Goal: Transaction & Acquisition: Purchase product/service

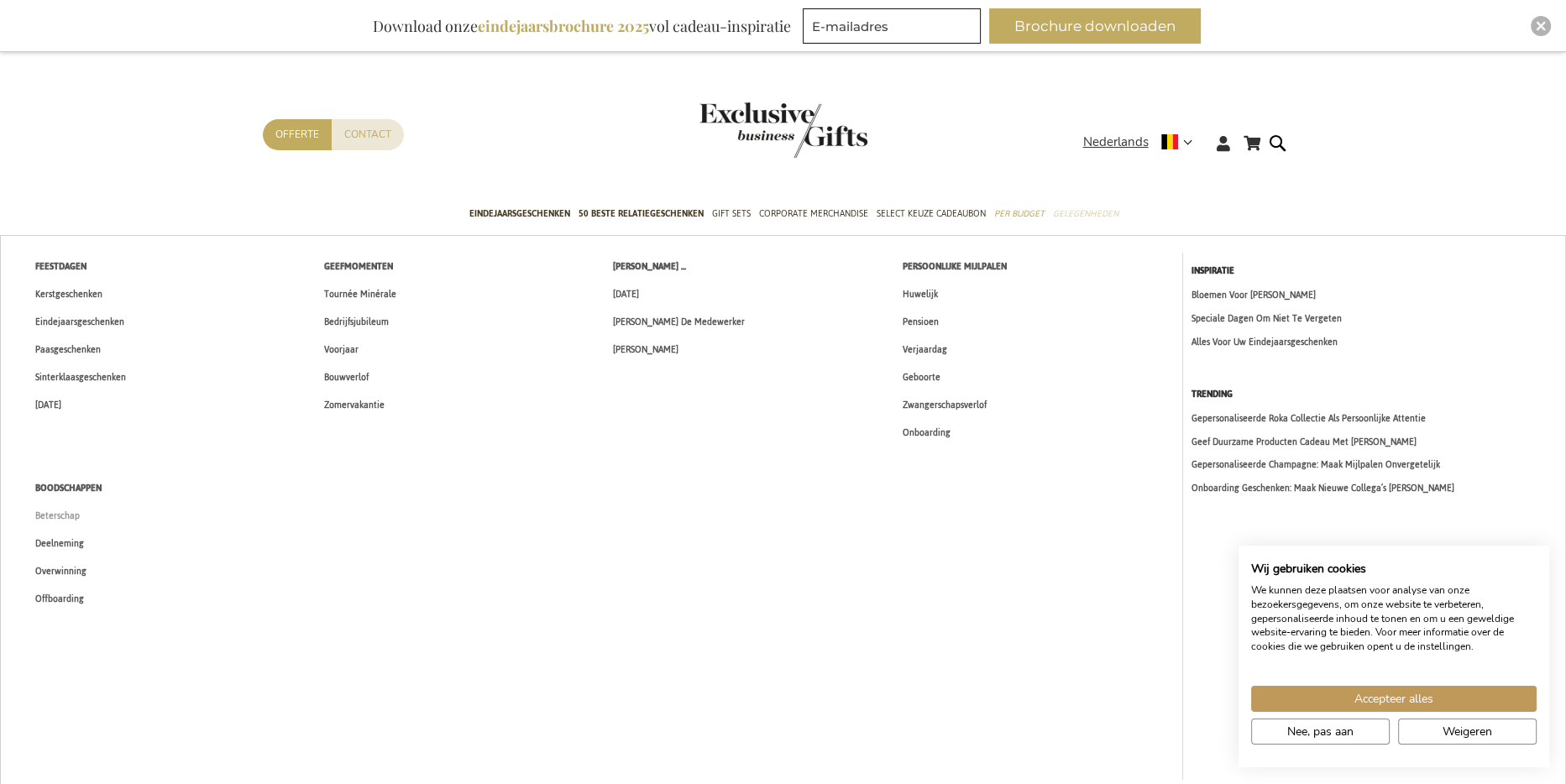
click at [74, 511] on span "Beterschap" at bounding box center [58, 516] width 44 height 17
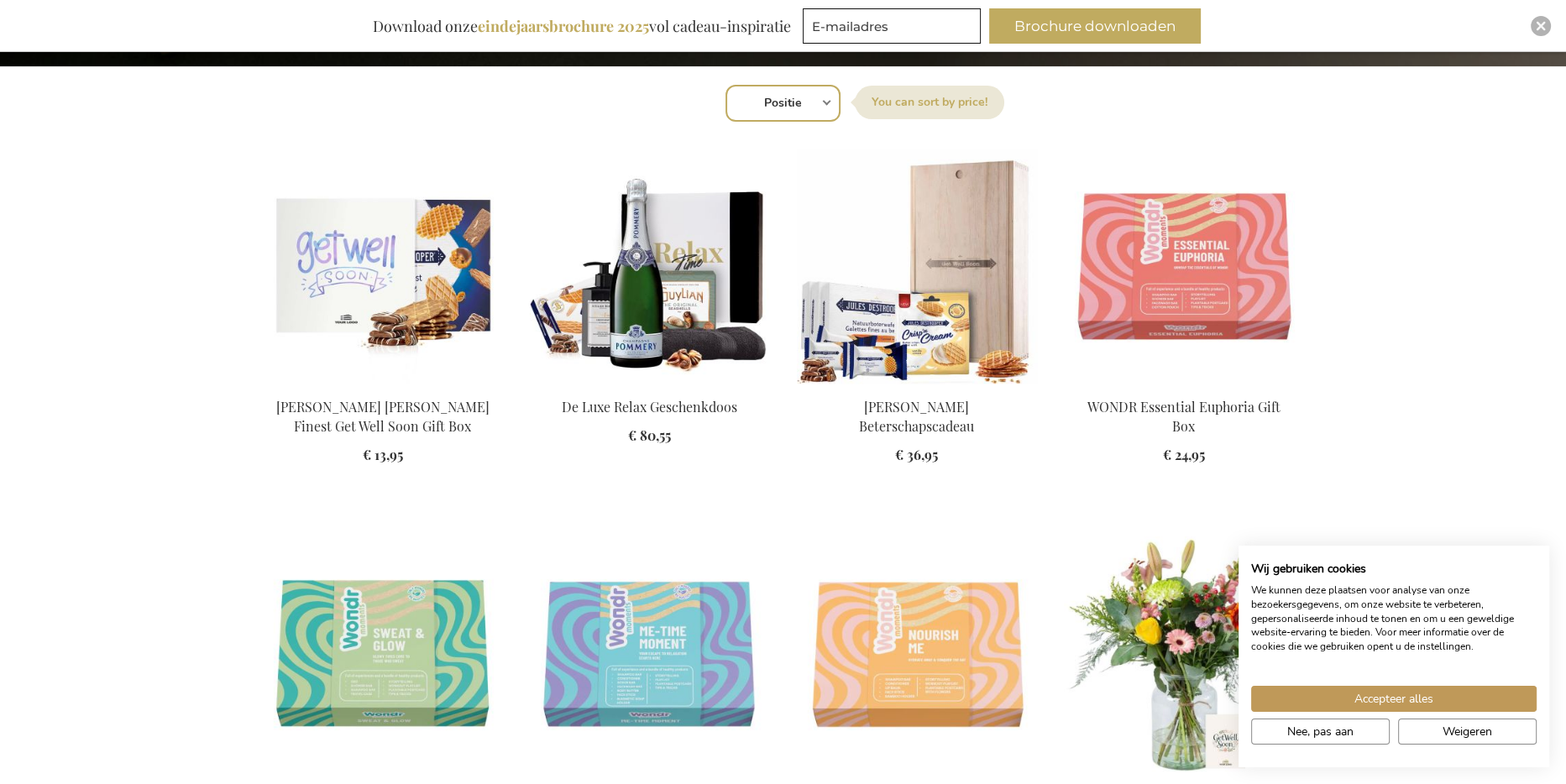
scroll to position [672, 0]
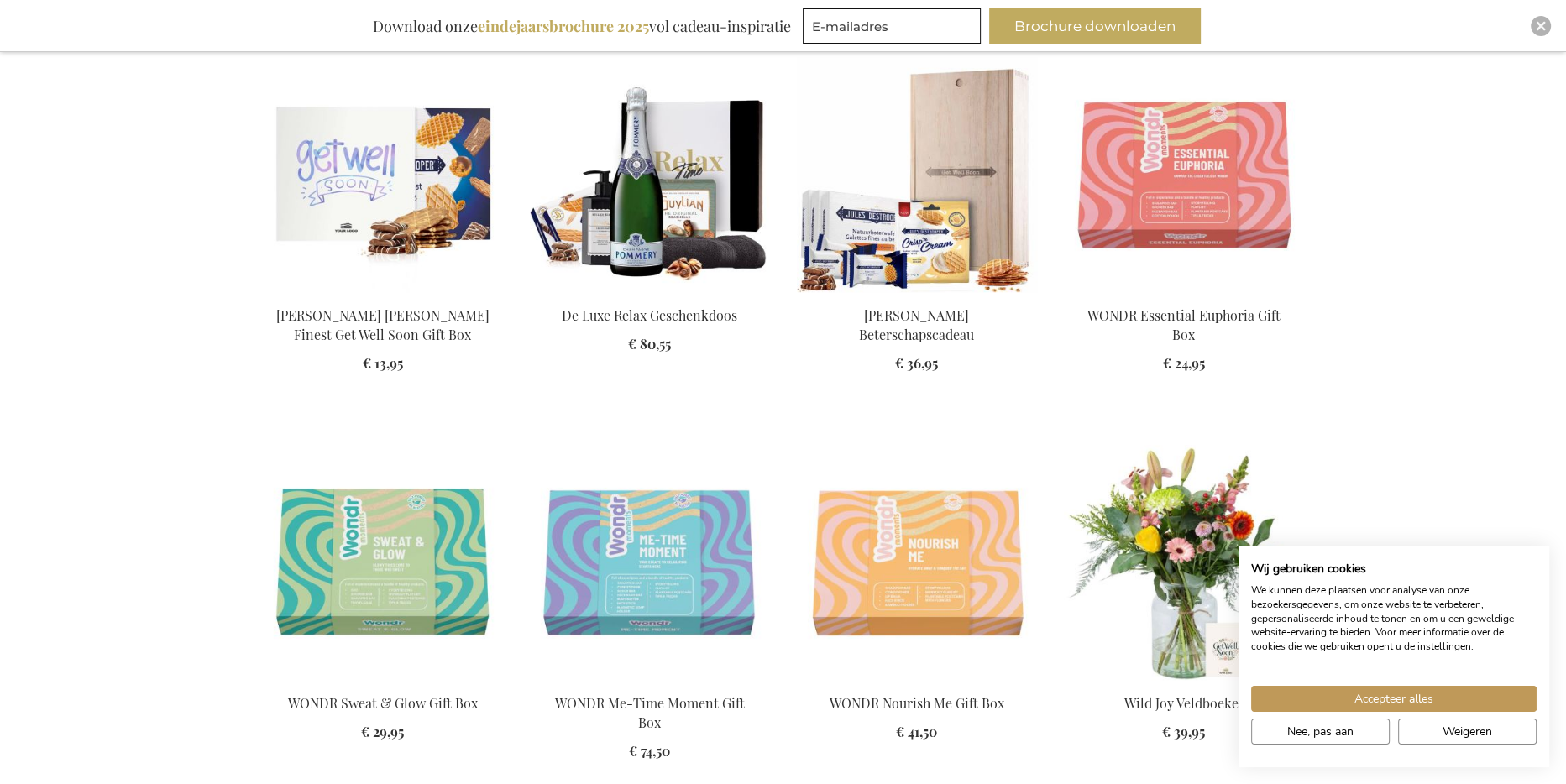
click at [946, 269] on img at bounding box center [917, 174] width 240 height 235
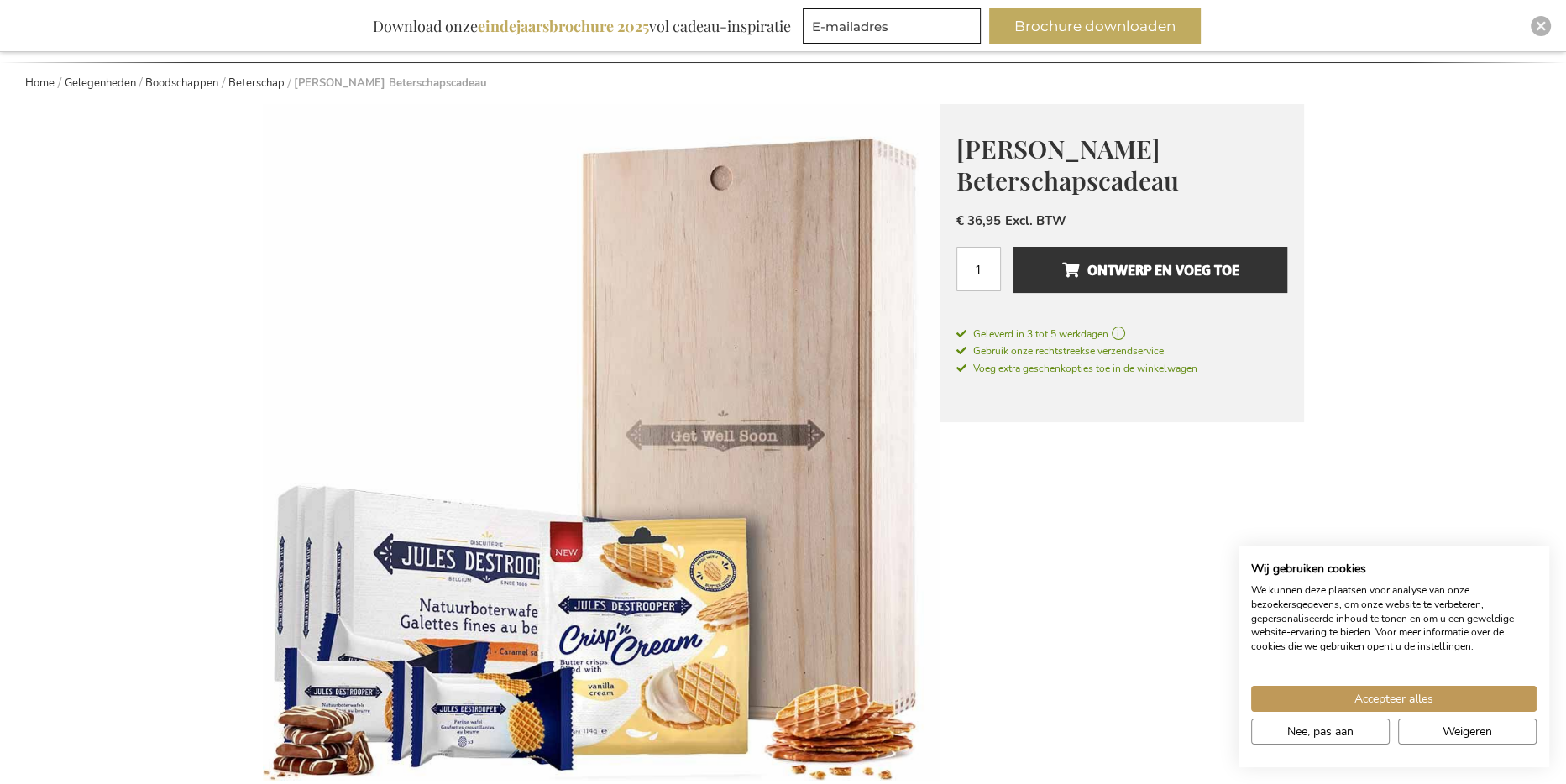
scroll to position [252, 0]
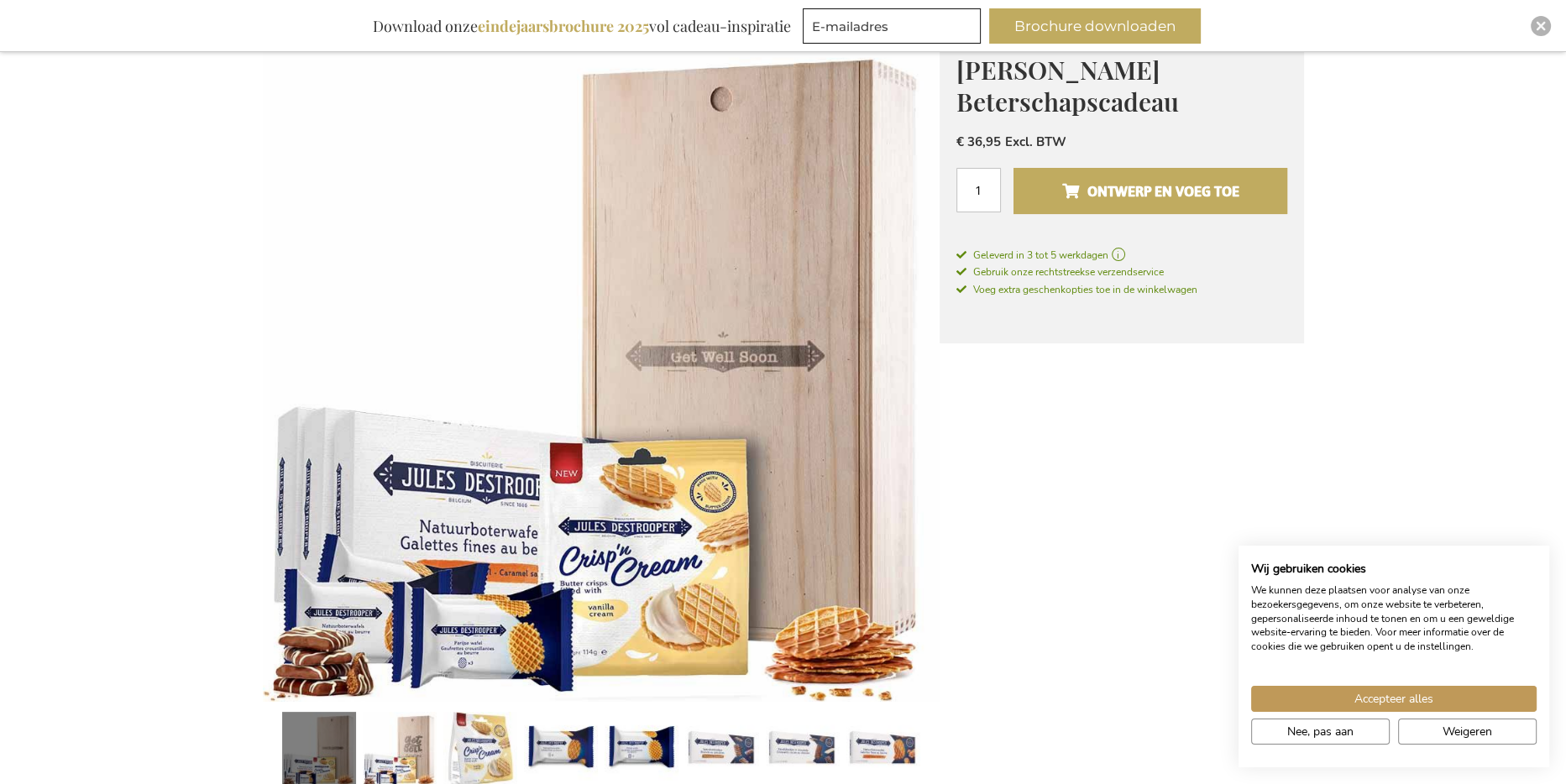
click at [1138, 196] on span "Ontwerp en voeg toe" at bounding box center [1150, 191] width 177 height 27
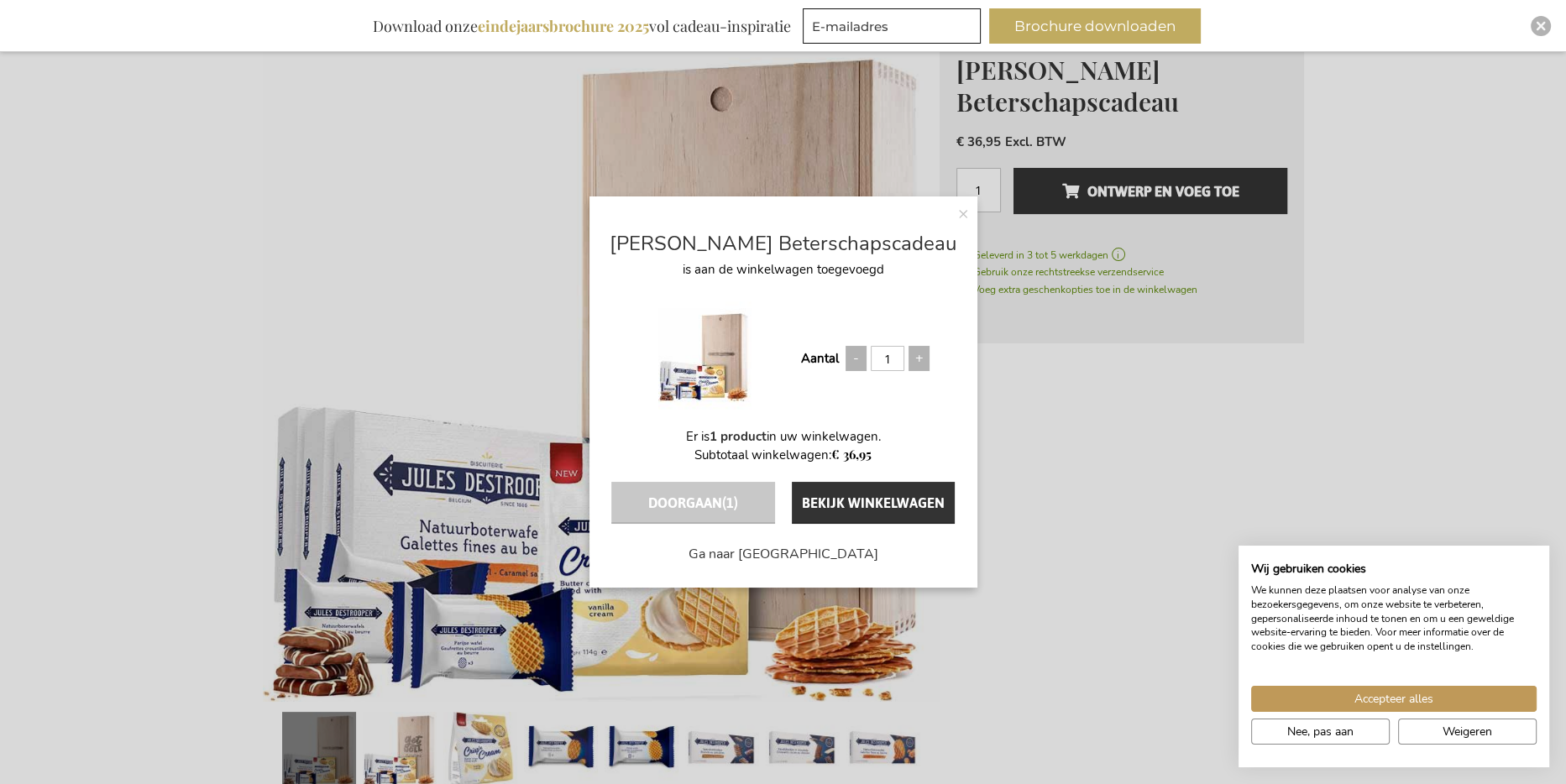
click at [727, 495] on span "(1)" at bounding box center [730, 502] width 16 height 27
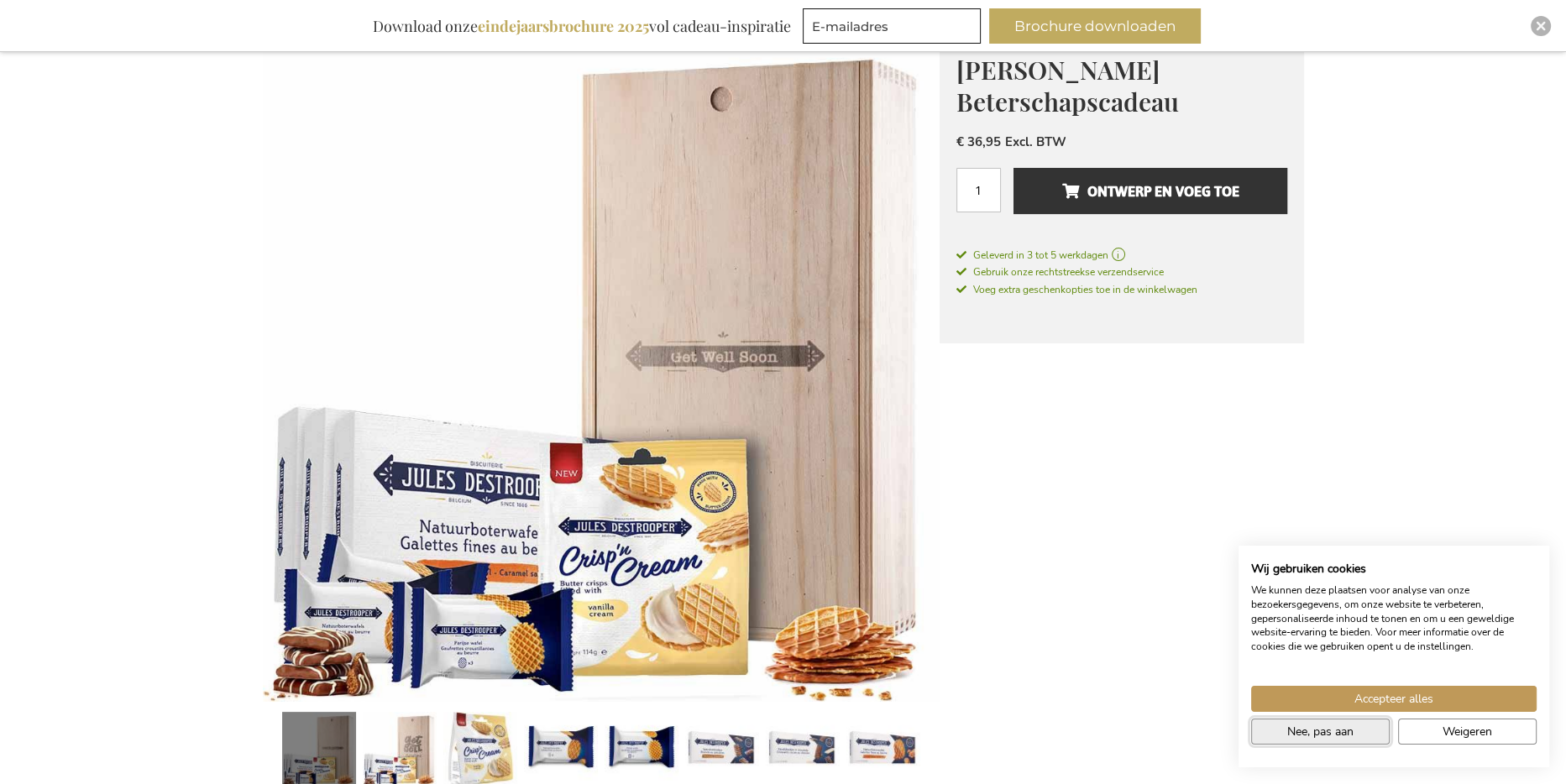
click at [1347, 725] on span "Nee, pas aan" at bounding box center [1320, 731] width 66 height 17
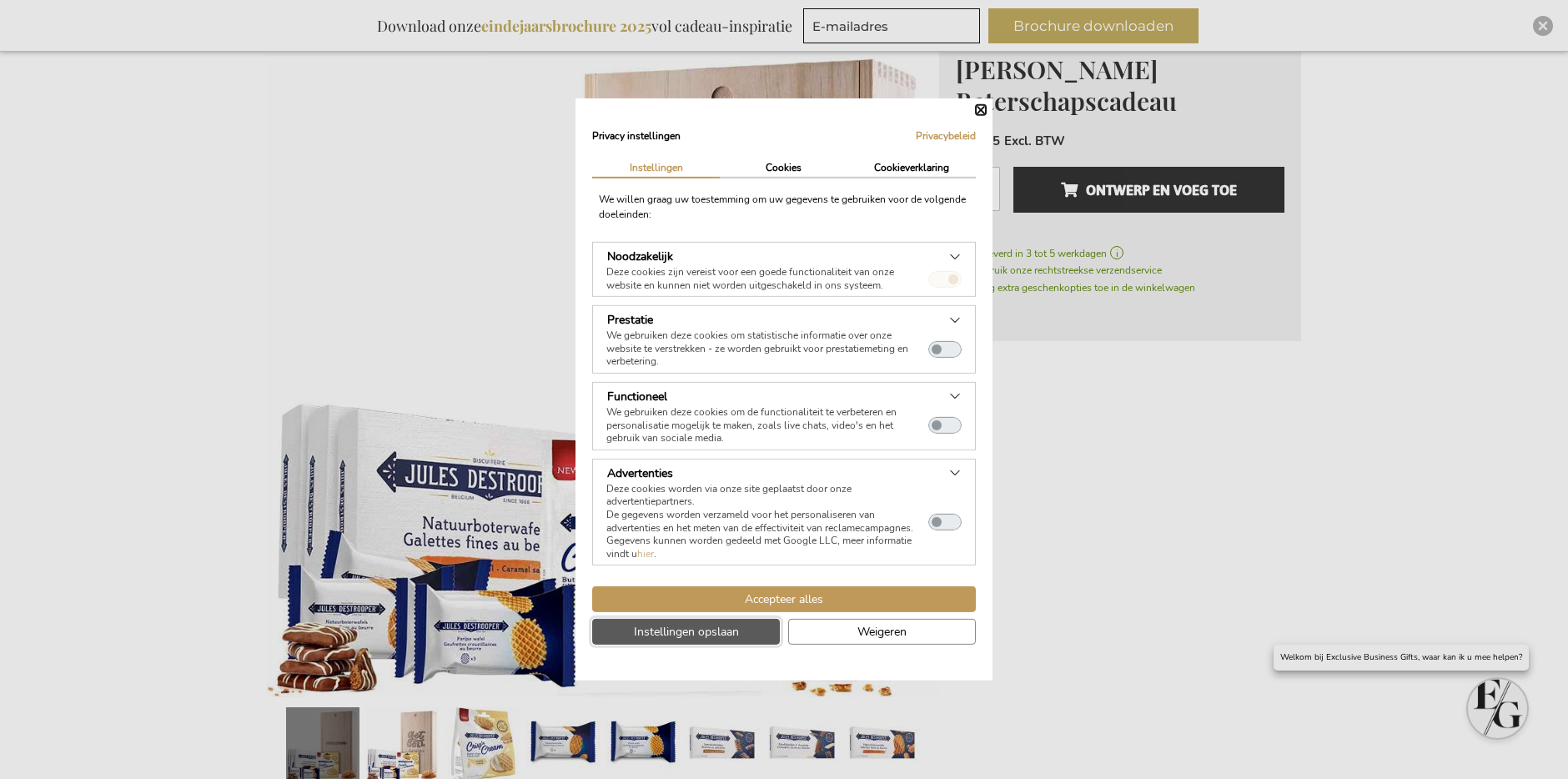
click at [729, 628] on span "Instellingen opslaan" at bounding box center [687, 632] width 105 height 17
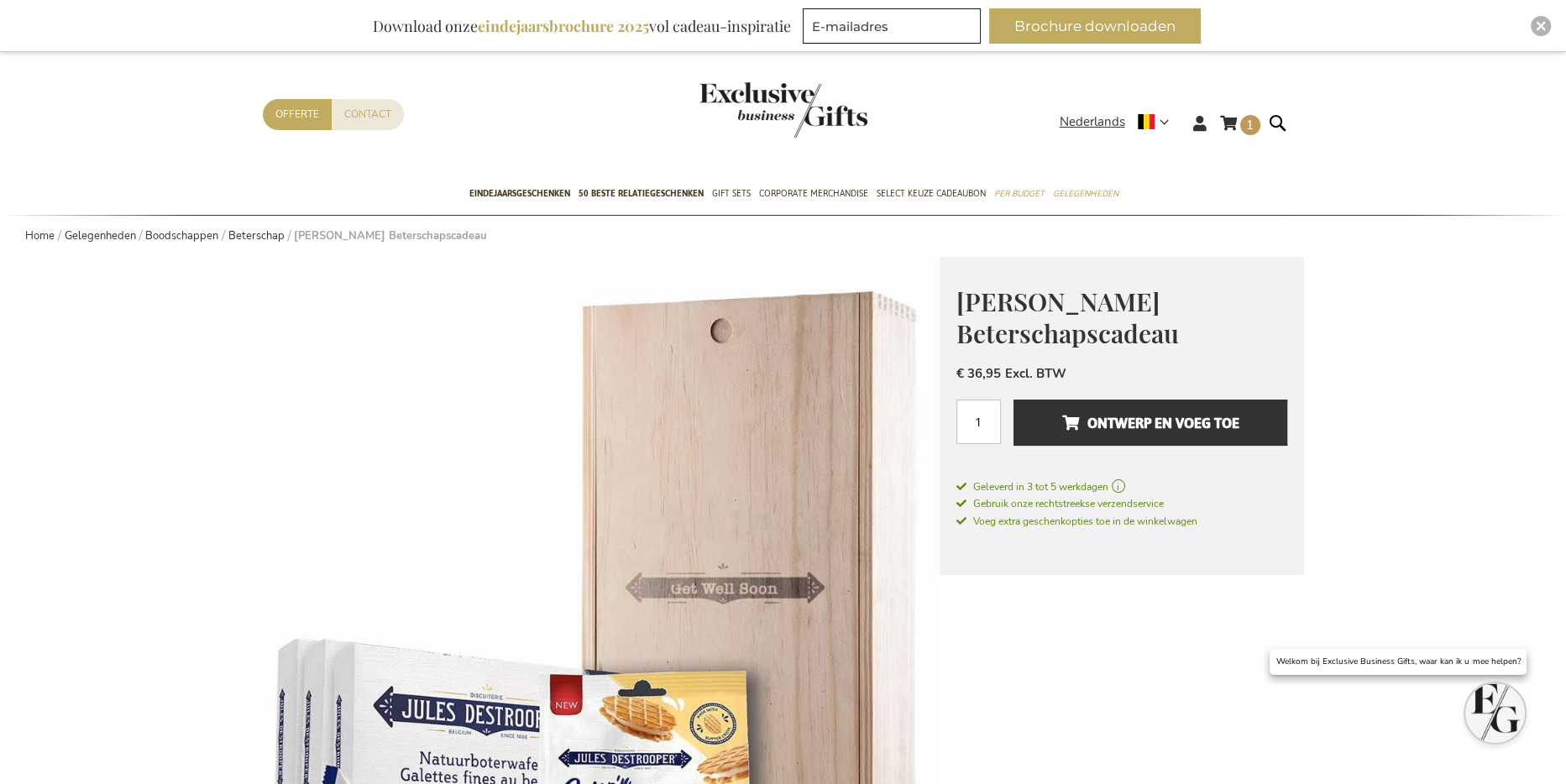
scroll to position [0, 0]
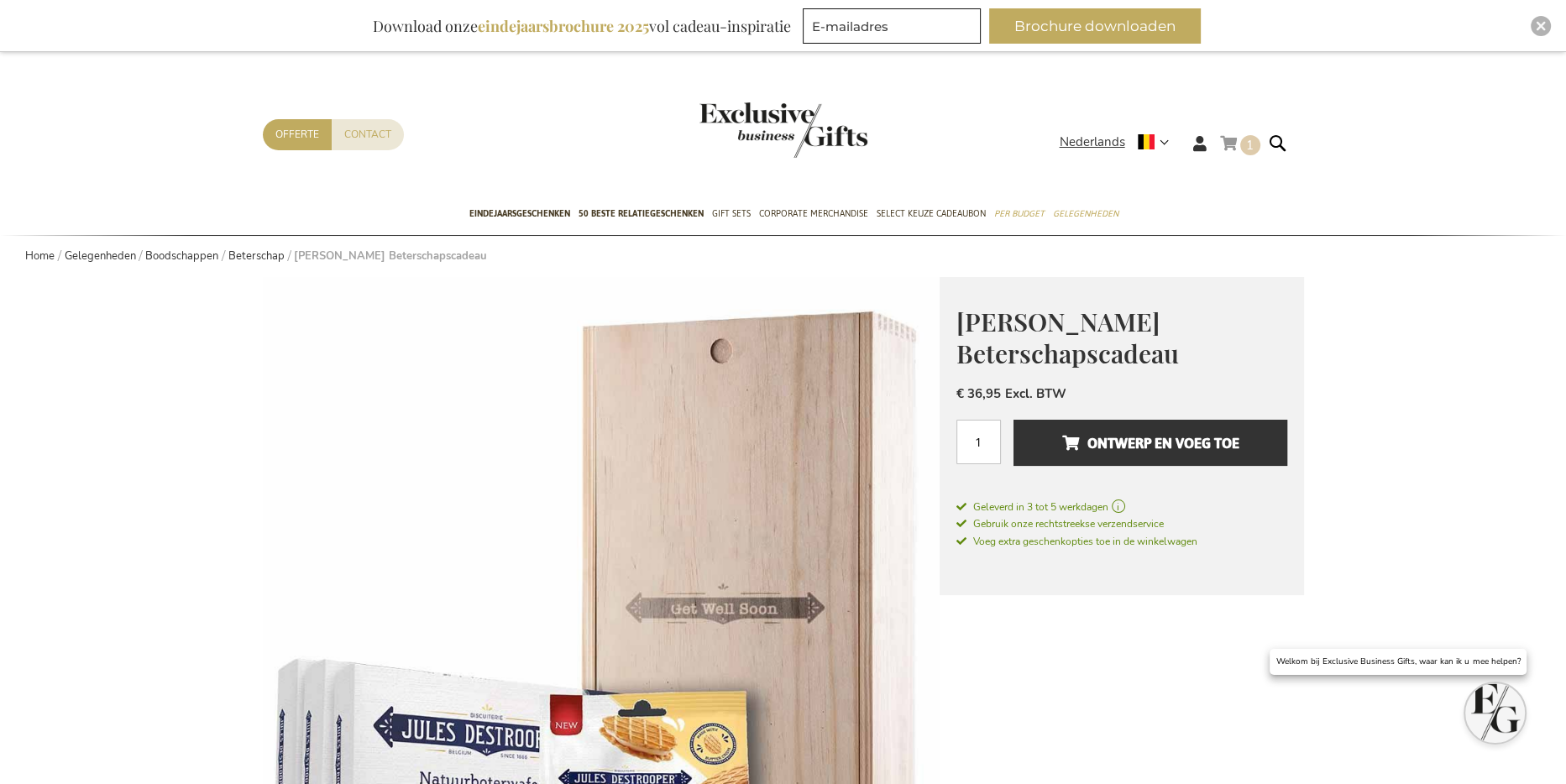
click at [1247, 142] on span "1" at bounding box center [1250, 144] width 8 height 16
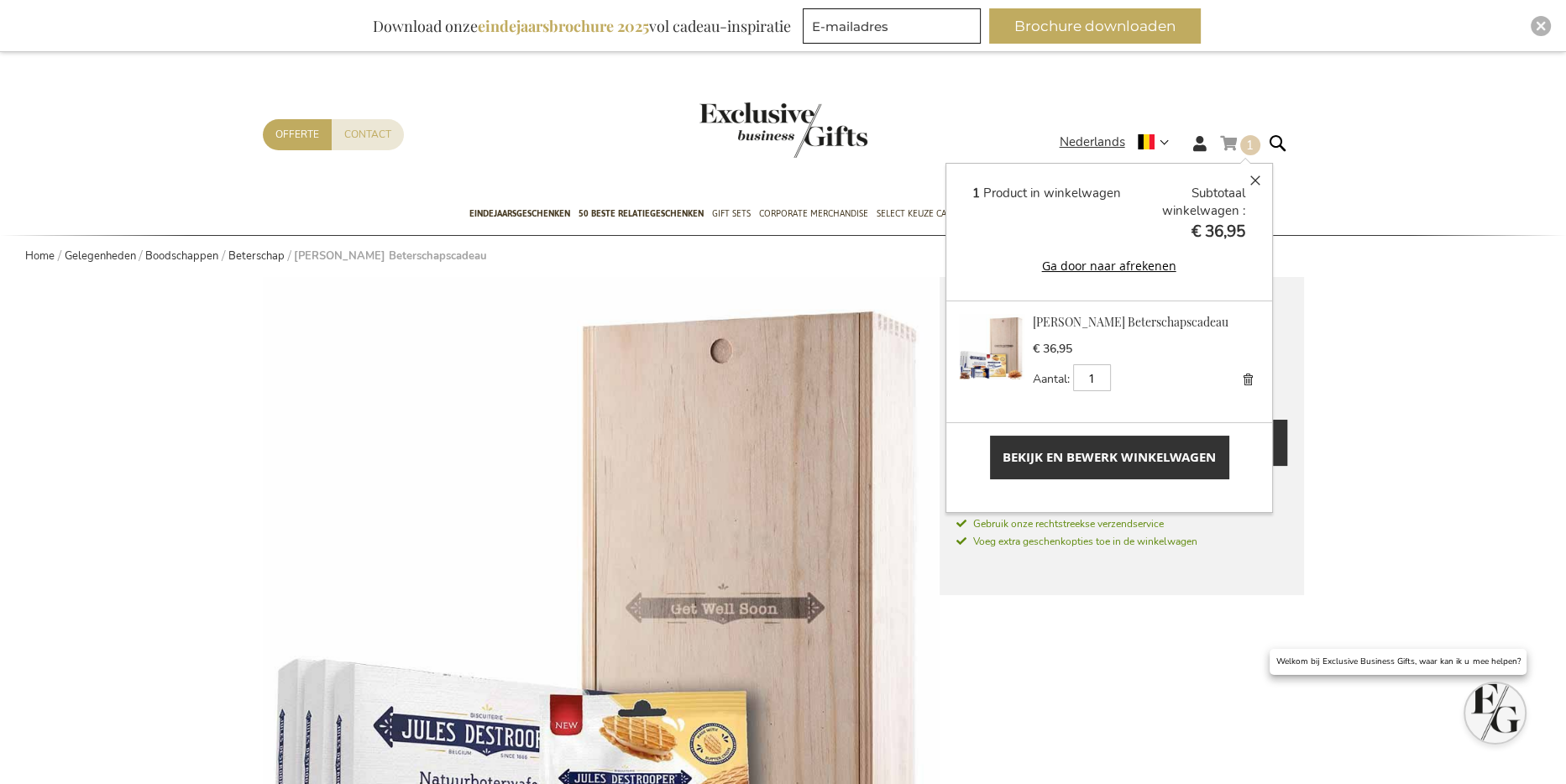
click at [1159, 456] on span "Bekijk en bewerk winkelwagen" at bounding box center [1109, 456] width 213 height 17
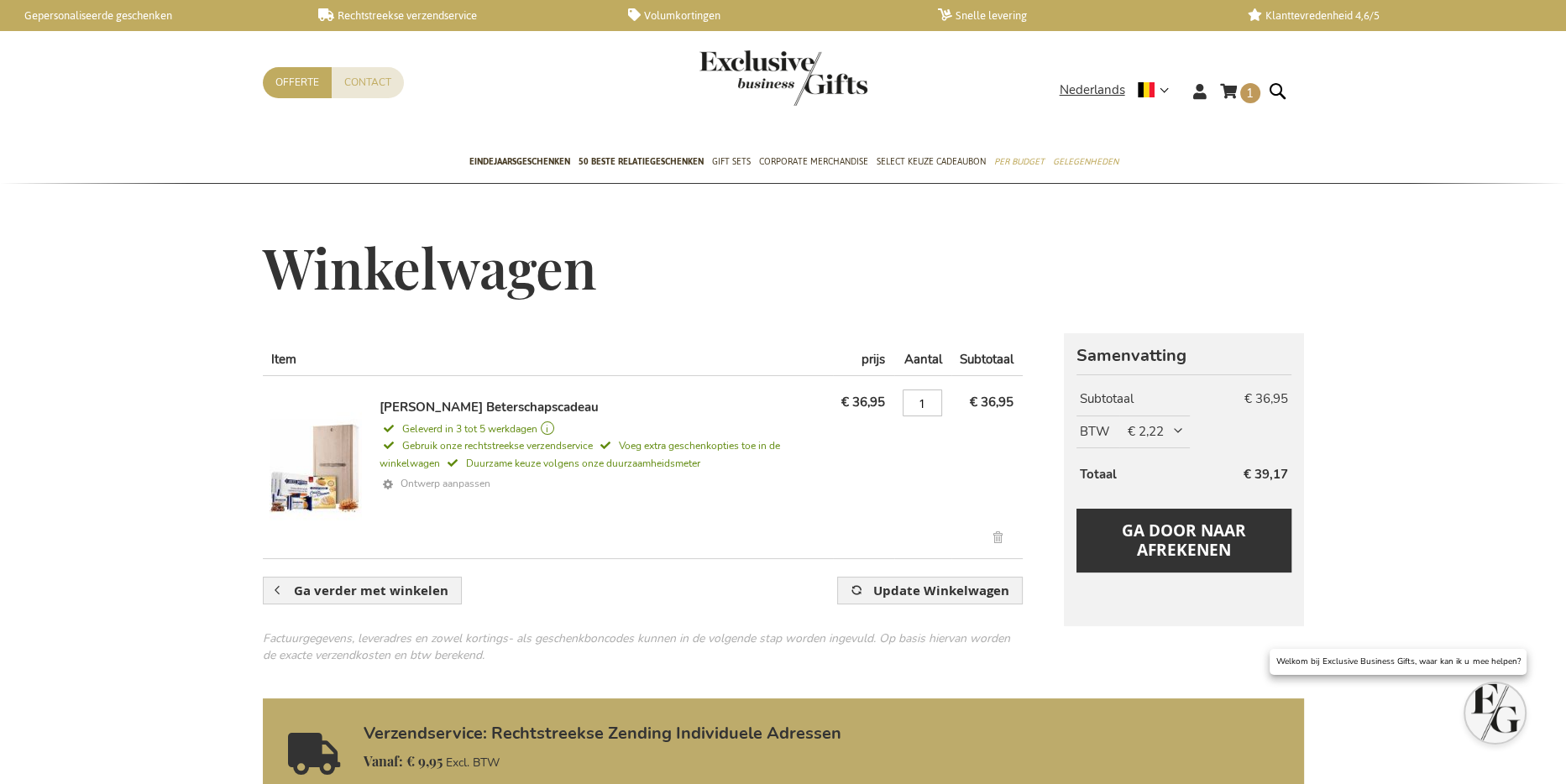
click at [483, 482] on link "Ontwerp aanpassen" at bounding box center [603, 484] width 447 height 24
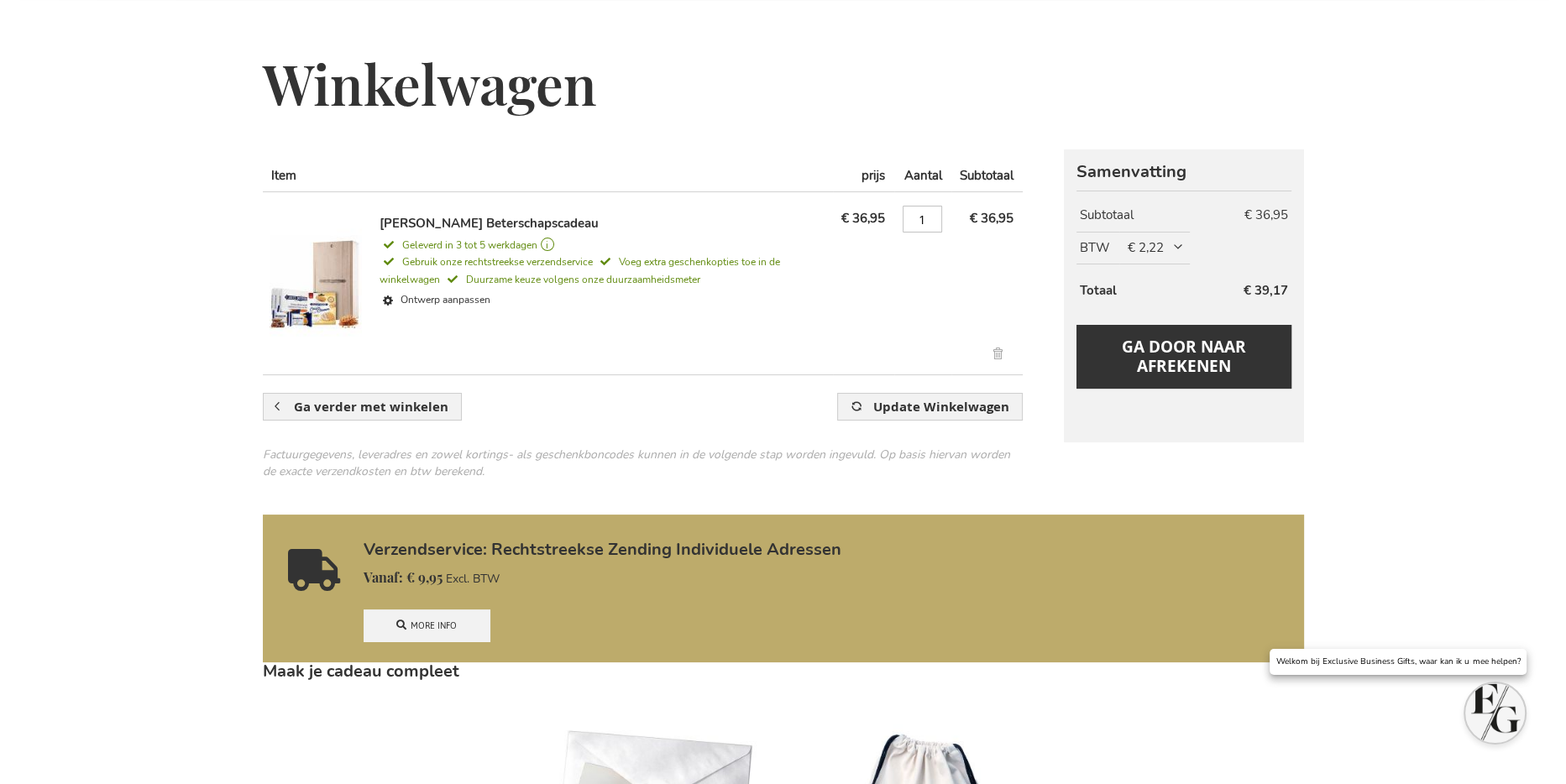
scroll to position [168, 0]
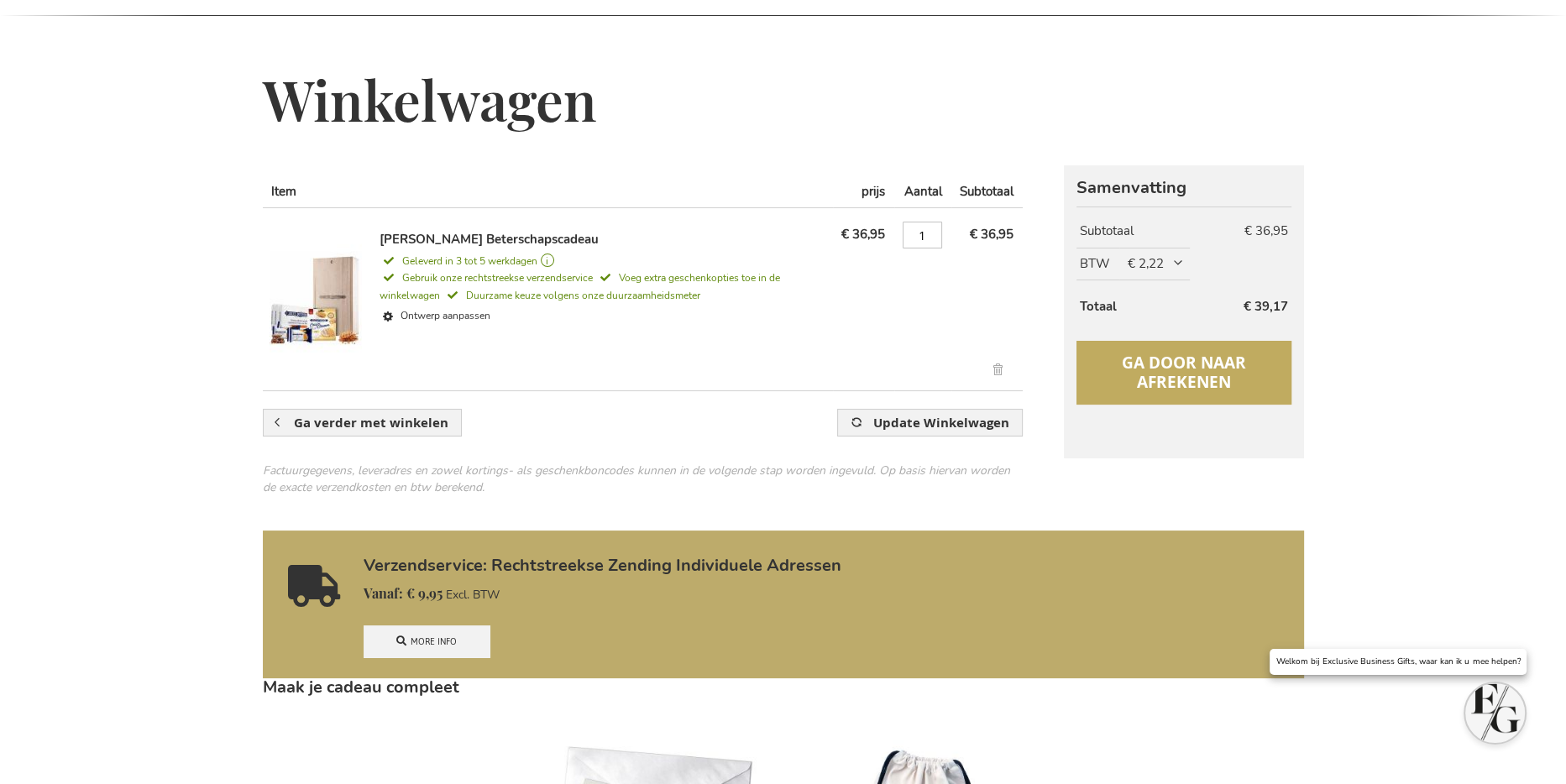
click at [1201, 367] on span "Ga door naar afrekenen" at bounding box center [1183, 372] width 124 height 41
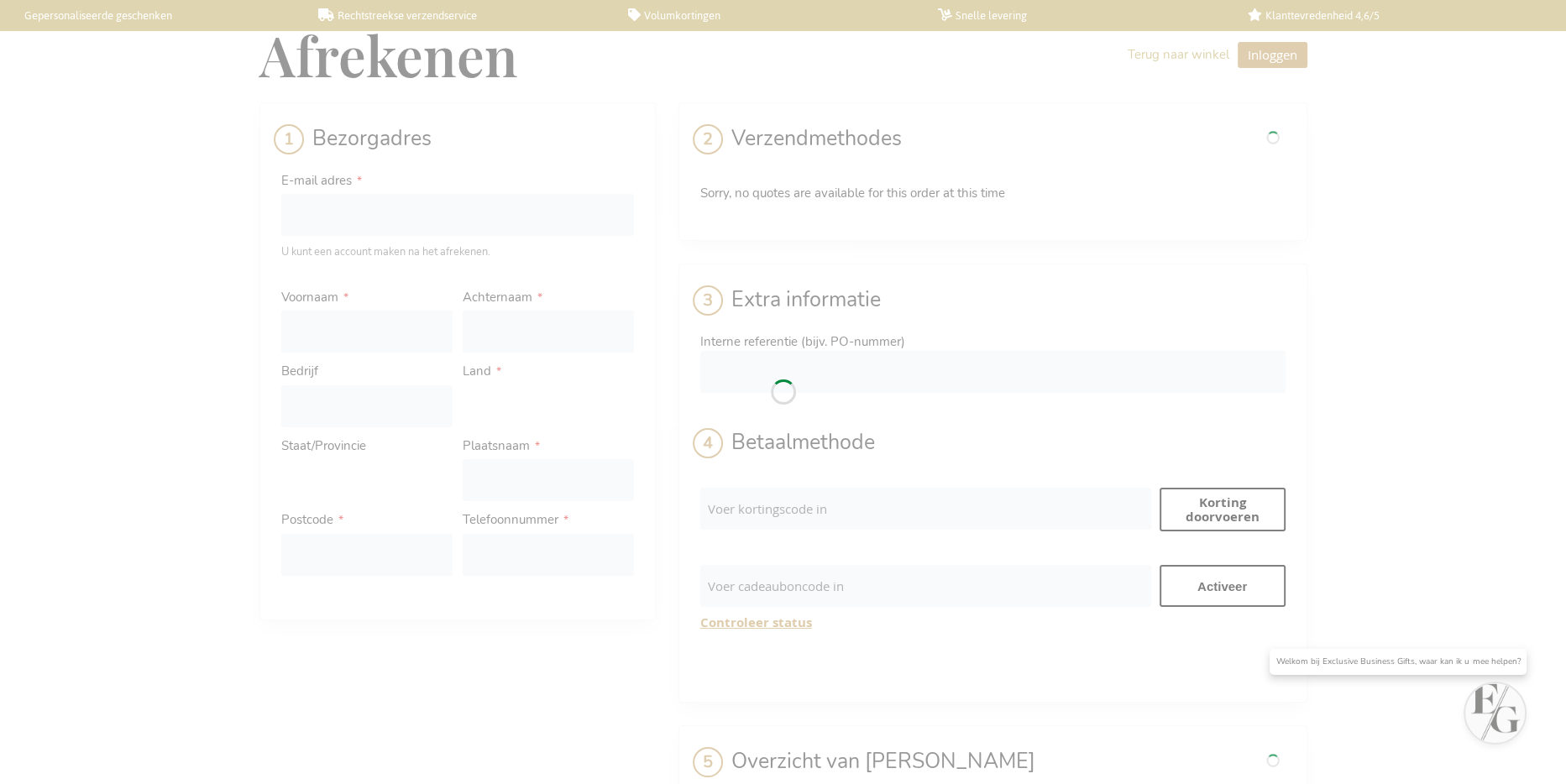
select select "BE"
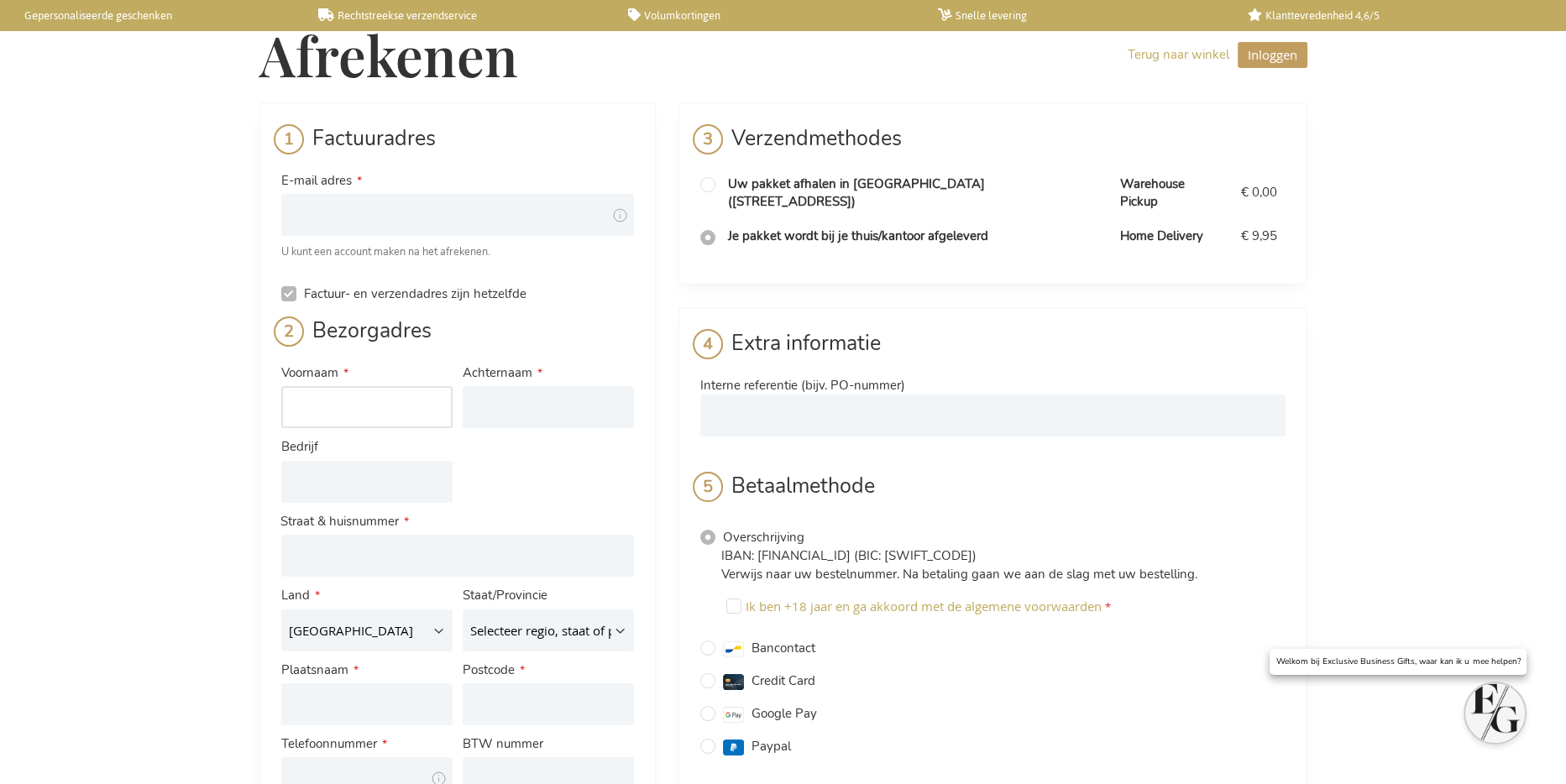
click at [410, 402] on input "Voornaam" at bounding box center [367, 407] width 171 height 42
type input "Jan"
type input "Sevenants"
click at [352, 479] on input "Bedrijf" at bounding box center [367, 482] width 171 height 42
type input "2"
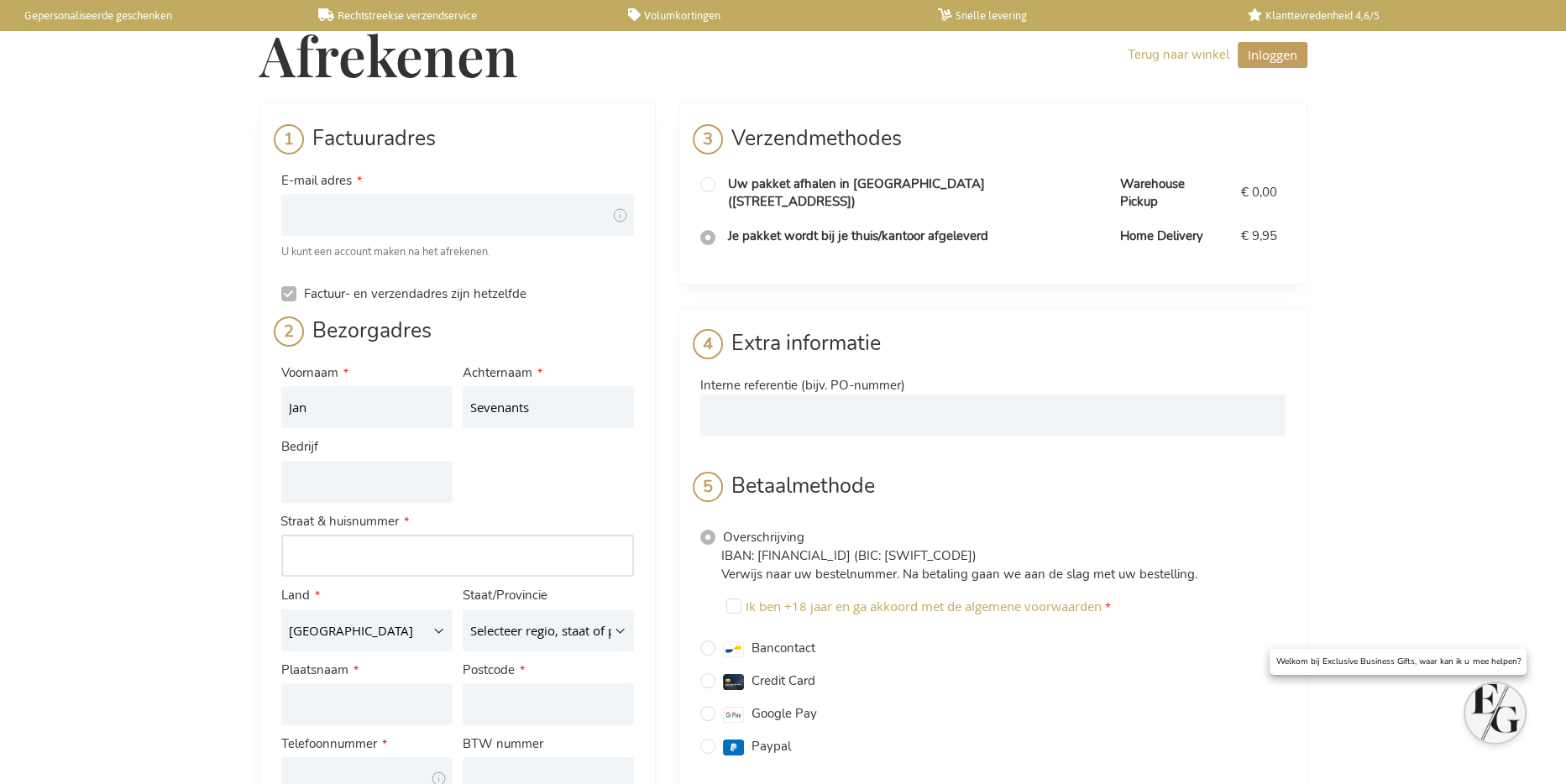
click at [376, 566] on input "Adres: Line 1" at bounding box center [458, 555] width 353 height 42
click at [386, 558] on input "Adres: Line 1" at bounding box center [458, 555] width 353 height 42
paste input "[STREET_ADDRESS]"
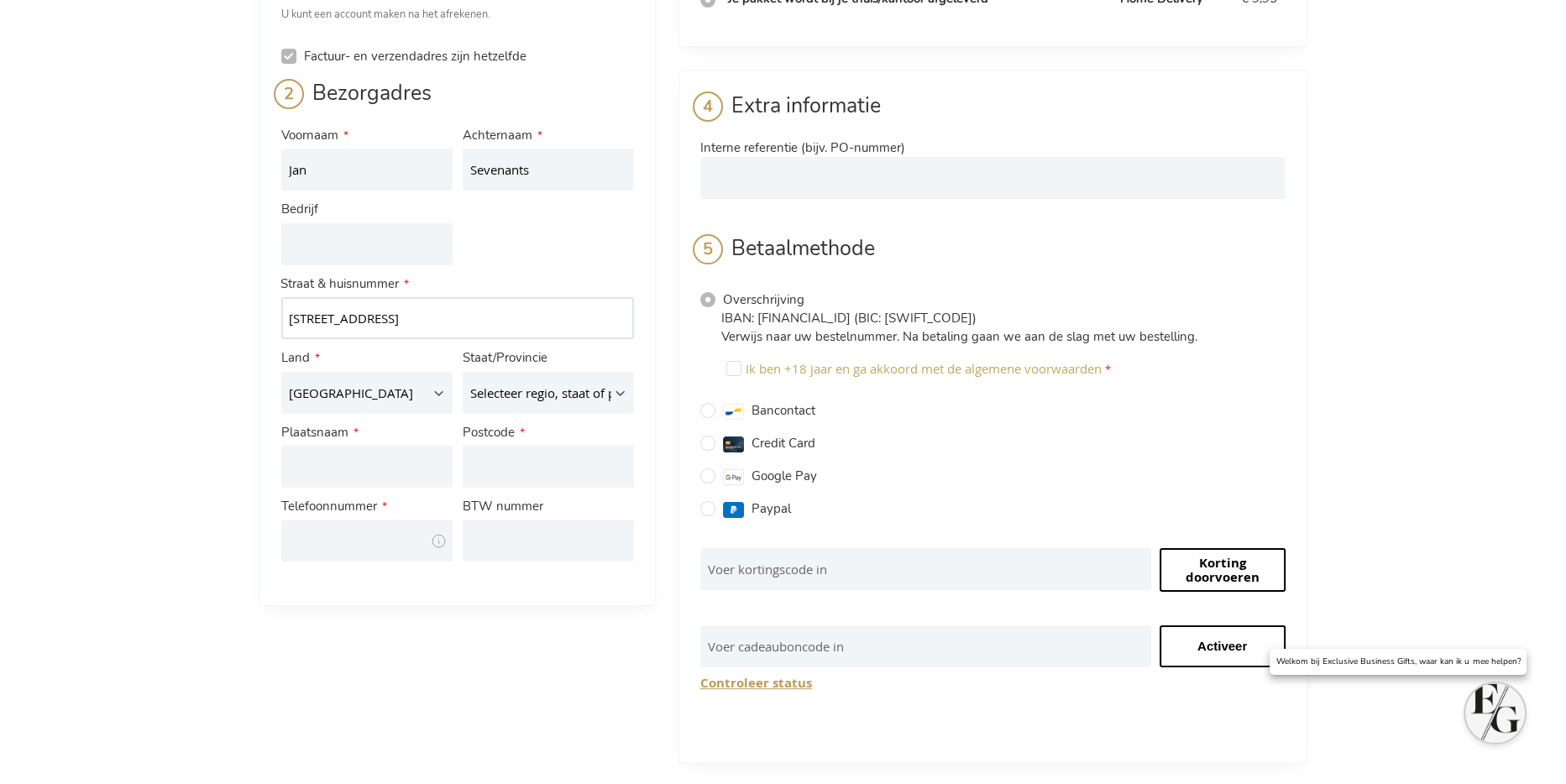
scroll to position [252, 0]
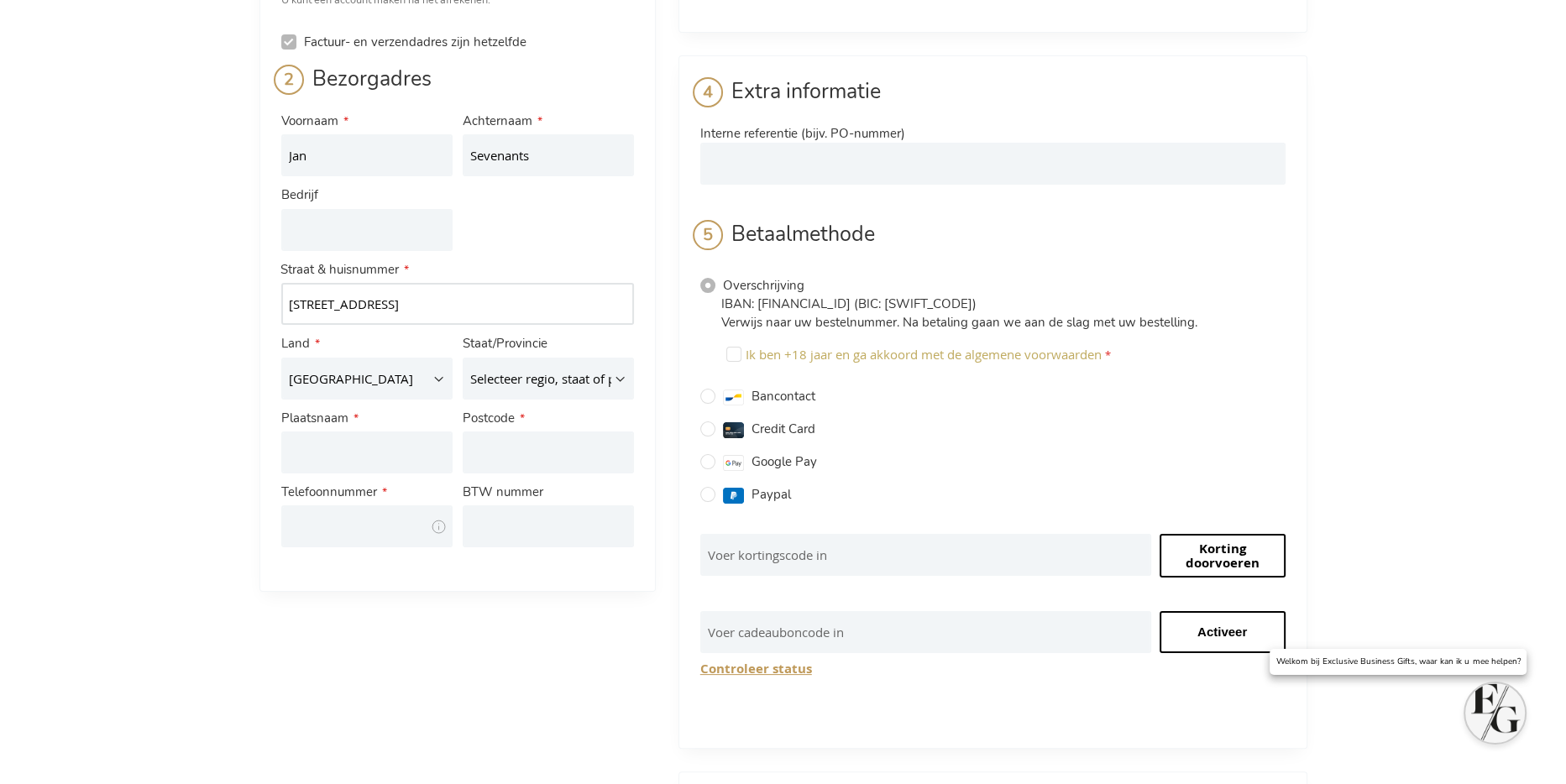
type input "[STREET_ADDRESS]"
click at [379, 443] on input "Plaatsnaam" at bounding box center [367, 453] width 171 height 42
type input "Waasmont"
click at [481, 452] on input "Postcode" at bounding box center [548, 453] width 171 height 42
type input "3401"
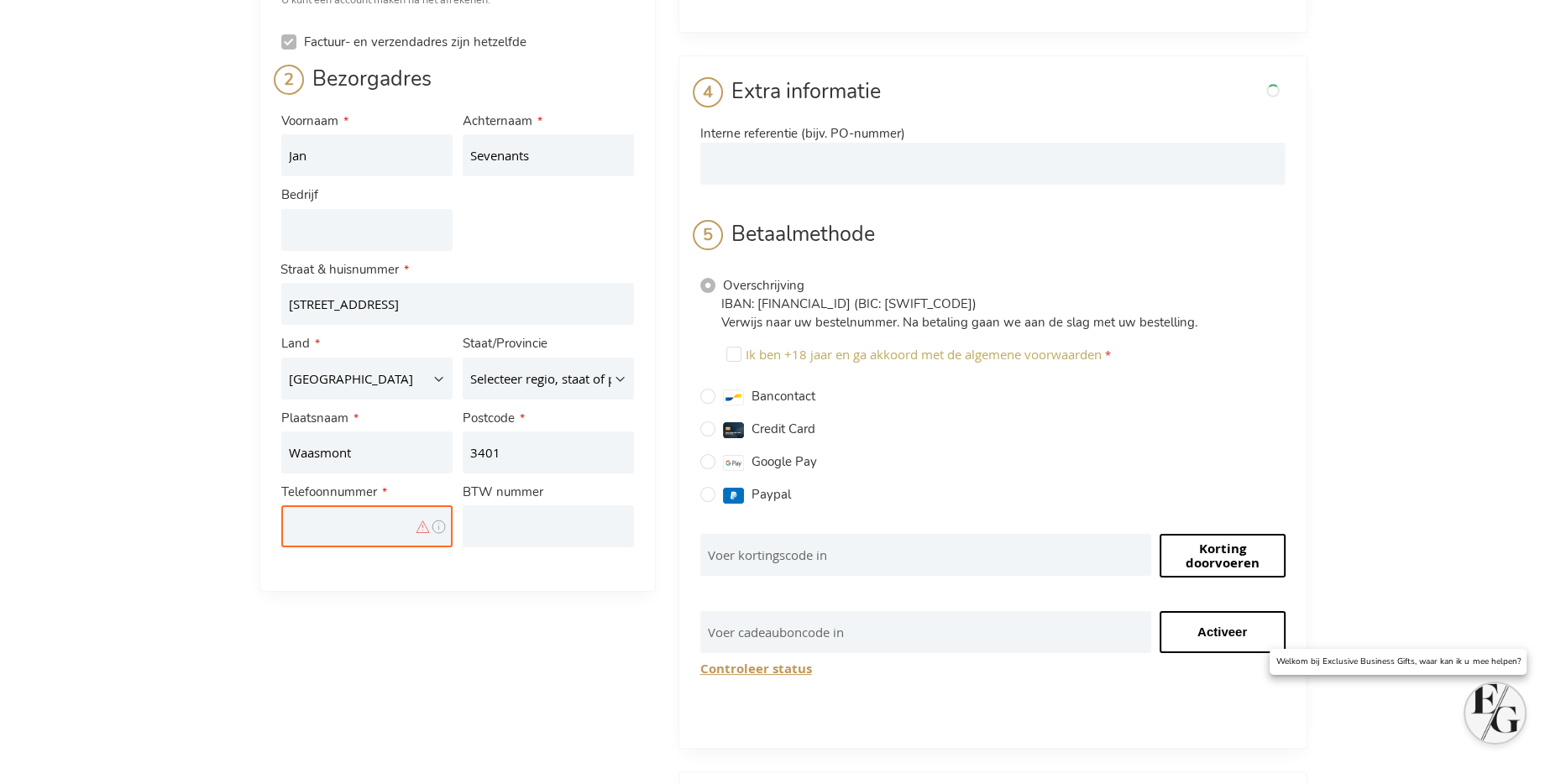
click at [1046, 419] on div "Credit Card" at bounding box center [993, 429] width 585 height 20
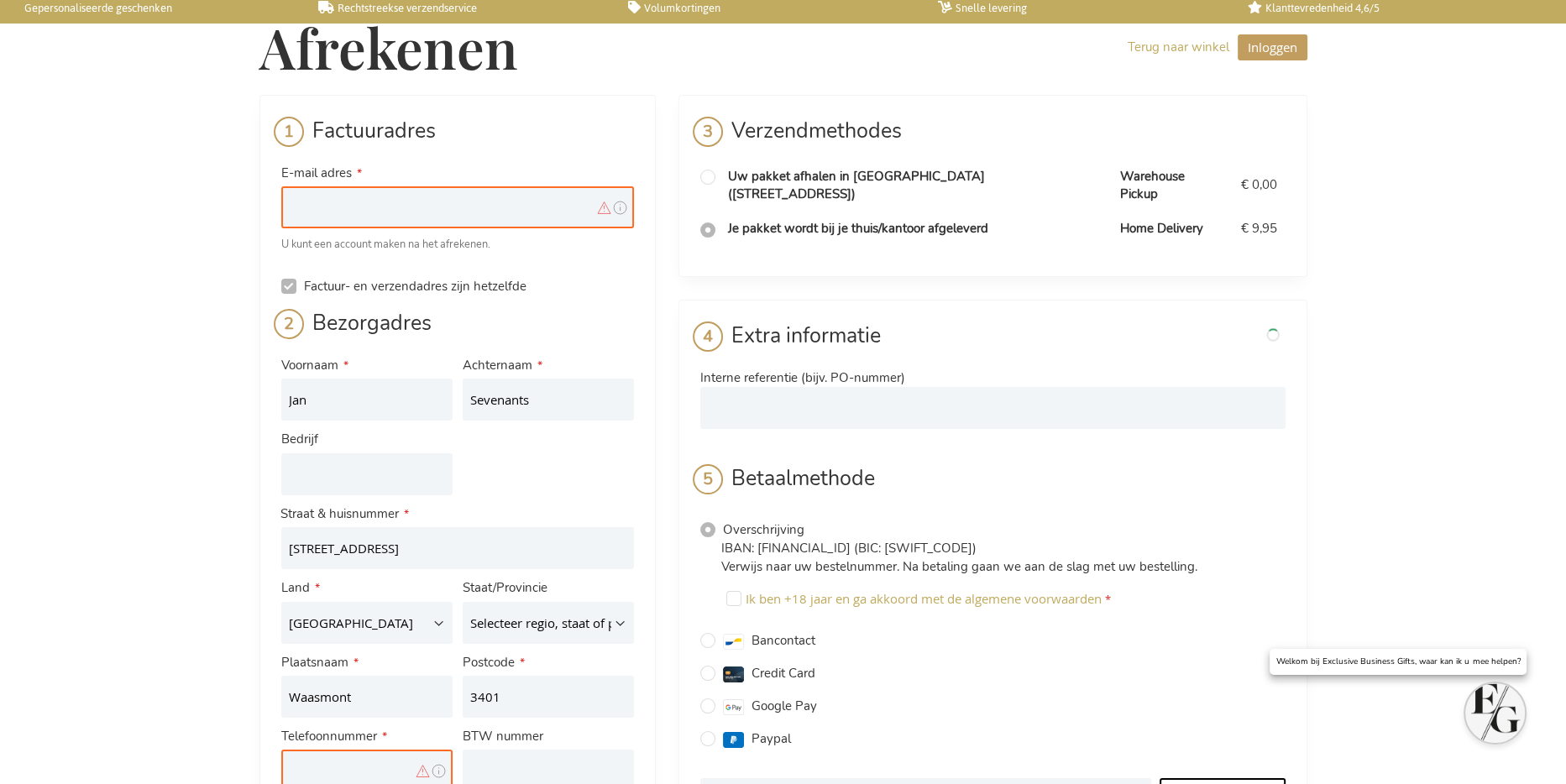
scroll to position [0, 0]
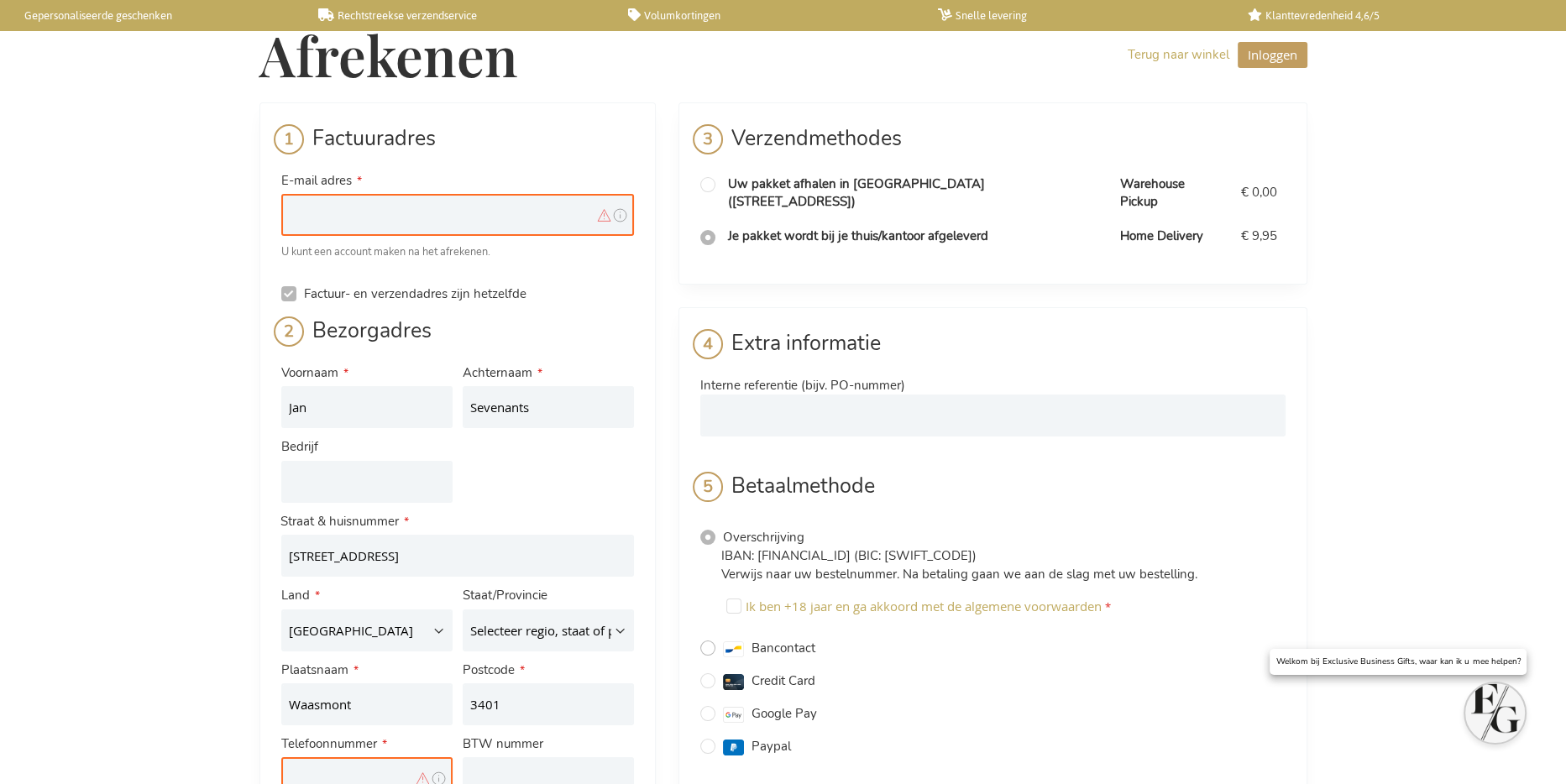
click at [707, 640] on input "Bancontact" at bounding box center [708, 648] width 15 height 15
radio input "true"
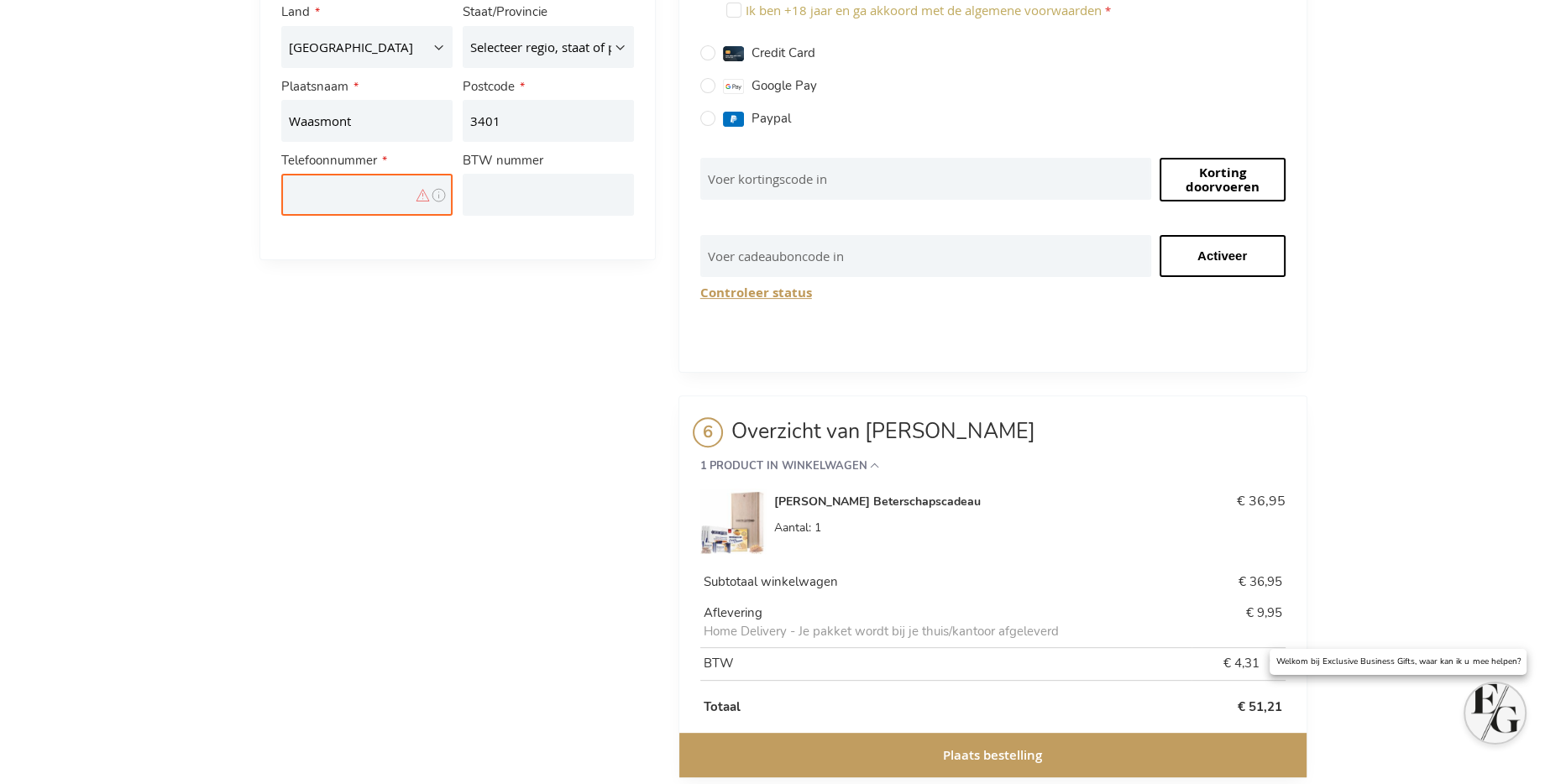
scroll to position [600, 0]
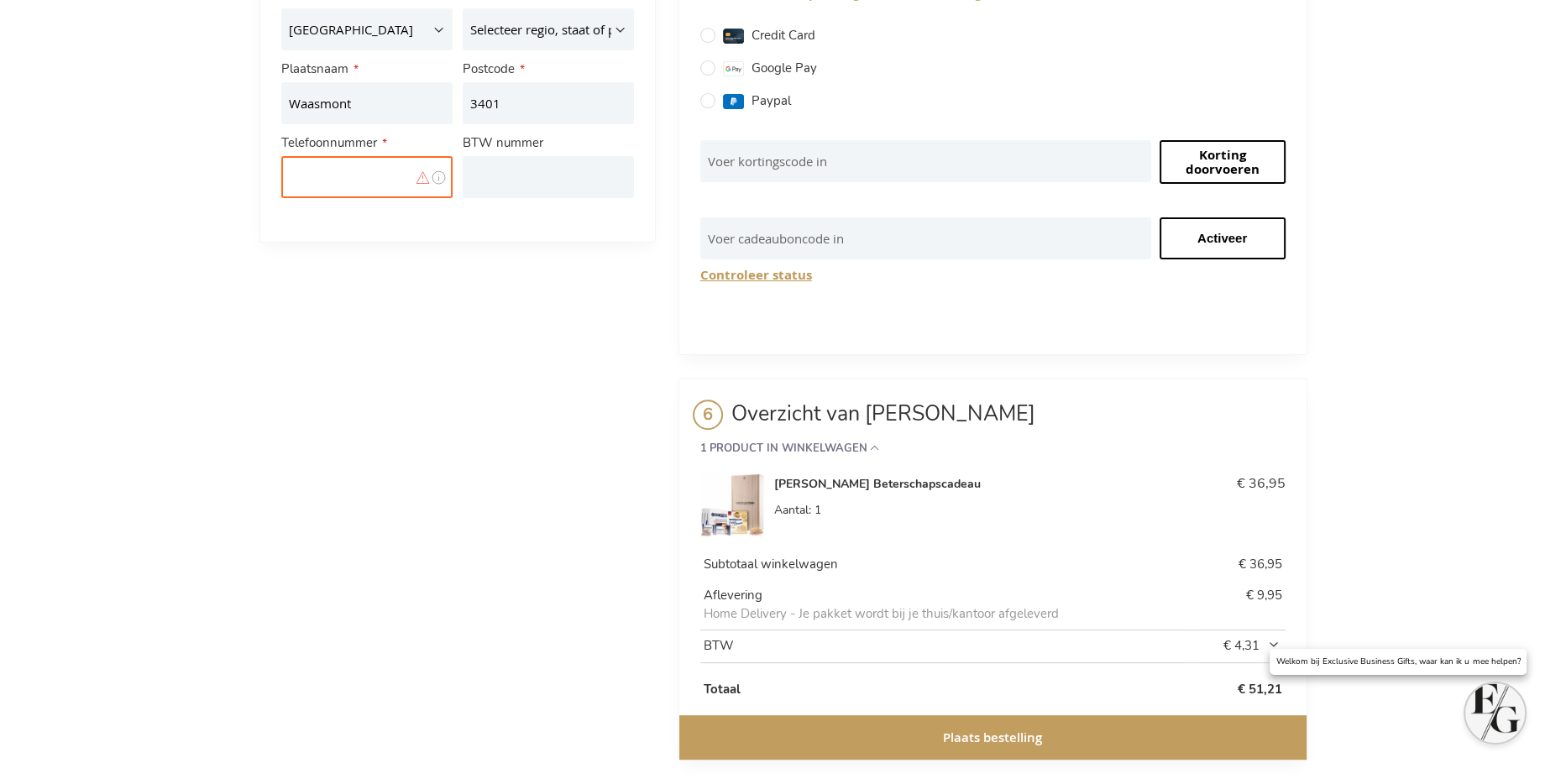
click at [332, 179] on input "Telefoonnummer" at bounding box center [367, 177] width 171 height 42
type input "016810174"
click at [523, 293] on div "Factuuradres E-mail adres Dit is een verplicht veld. Tooltip We sturen de beves…" at bounding box center [783, 135] width 1048 height 1268
click at [528, 182] on input "BTW nummer" at bounding box center [548, 177] width 171 height 42
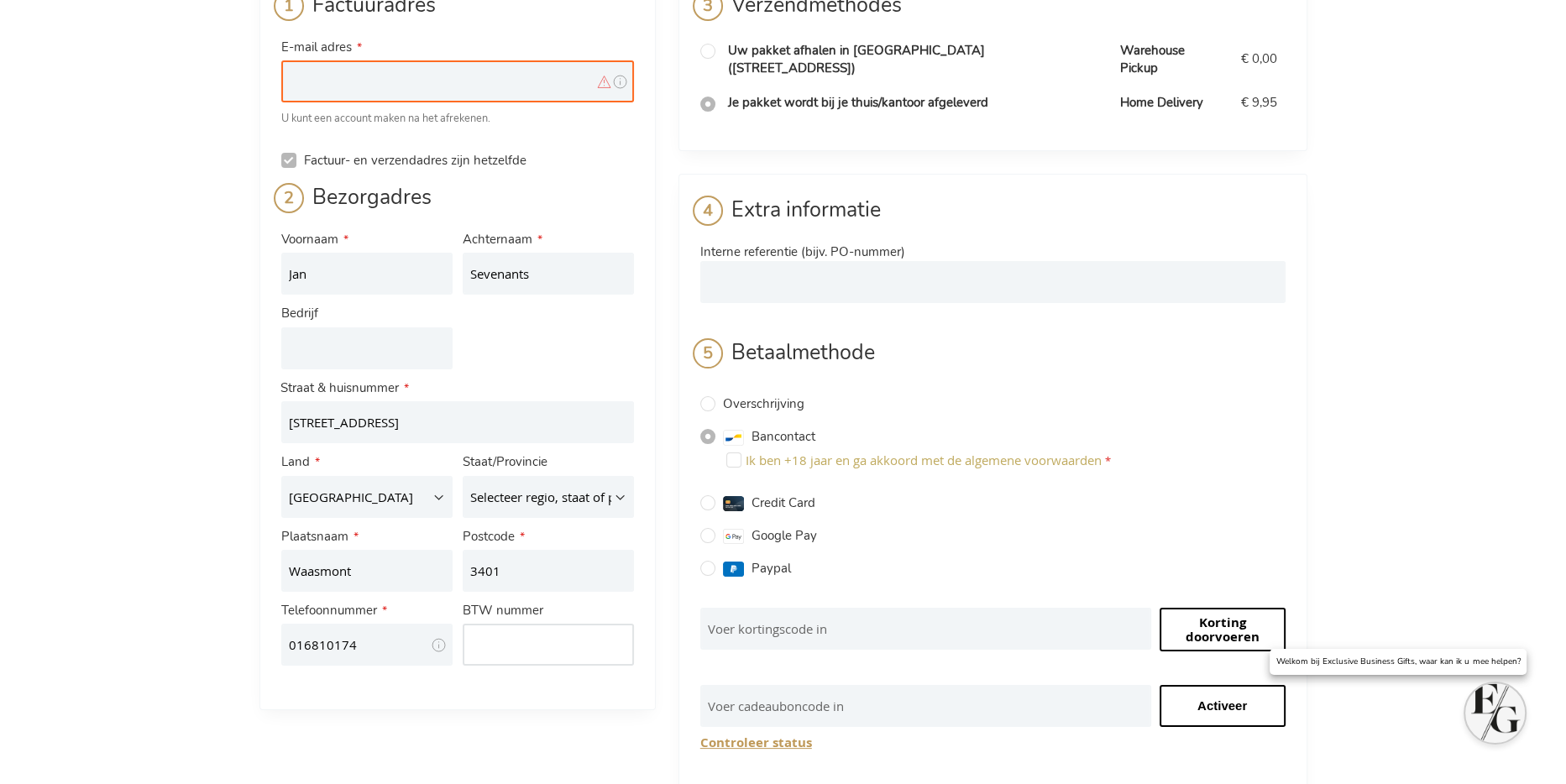
scroll to position [13, 0]
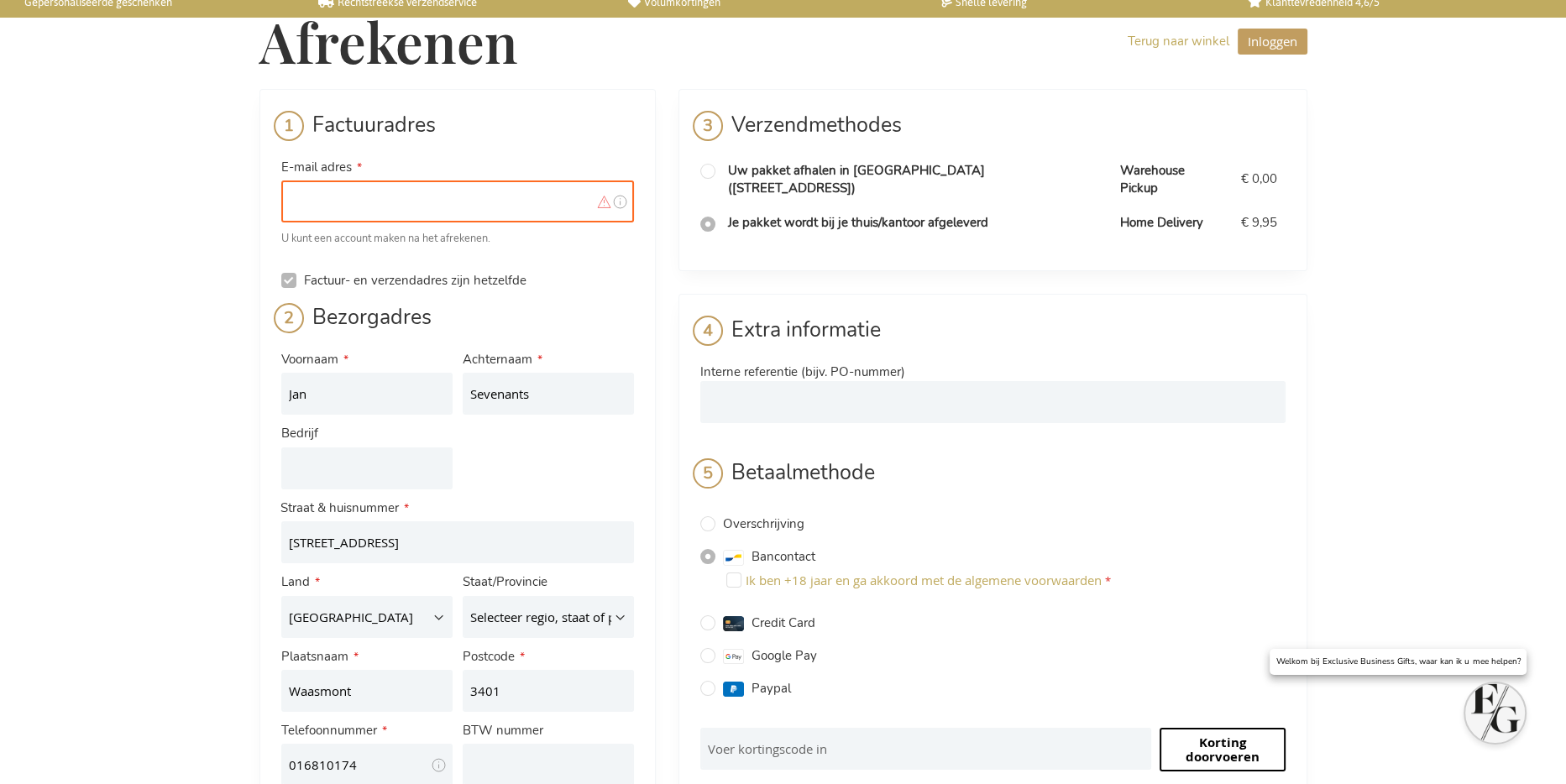
click at [383, 212] on input "E-mail adres" at bounding box center [458, 202] width 353 height 42
type input "[EMAIL_ADDRESS][DOMAIN_NAME]"
click at [81, 405] on div "Afrekenen Terug naar winkel Inloggen Sluiten Inloggen E-mail adres Wachtwoord I…" at bounding box center [783, 689] width 1566 height 1405
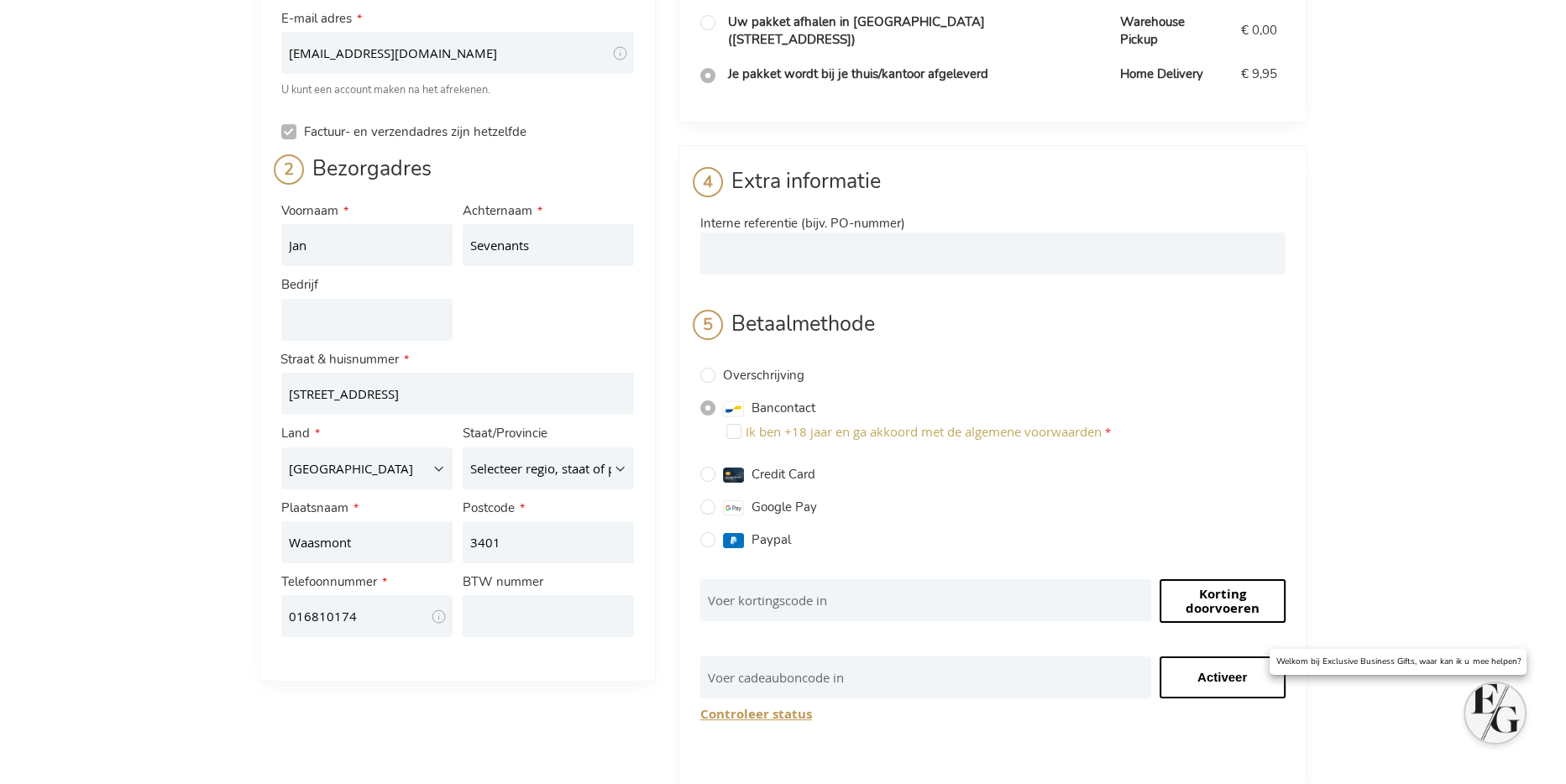
scroll to position [182, 0]
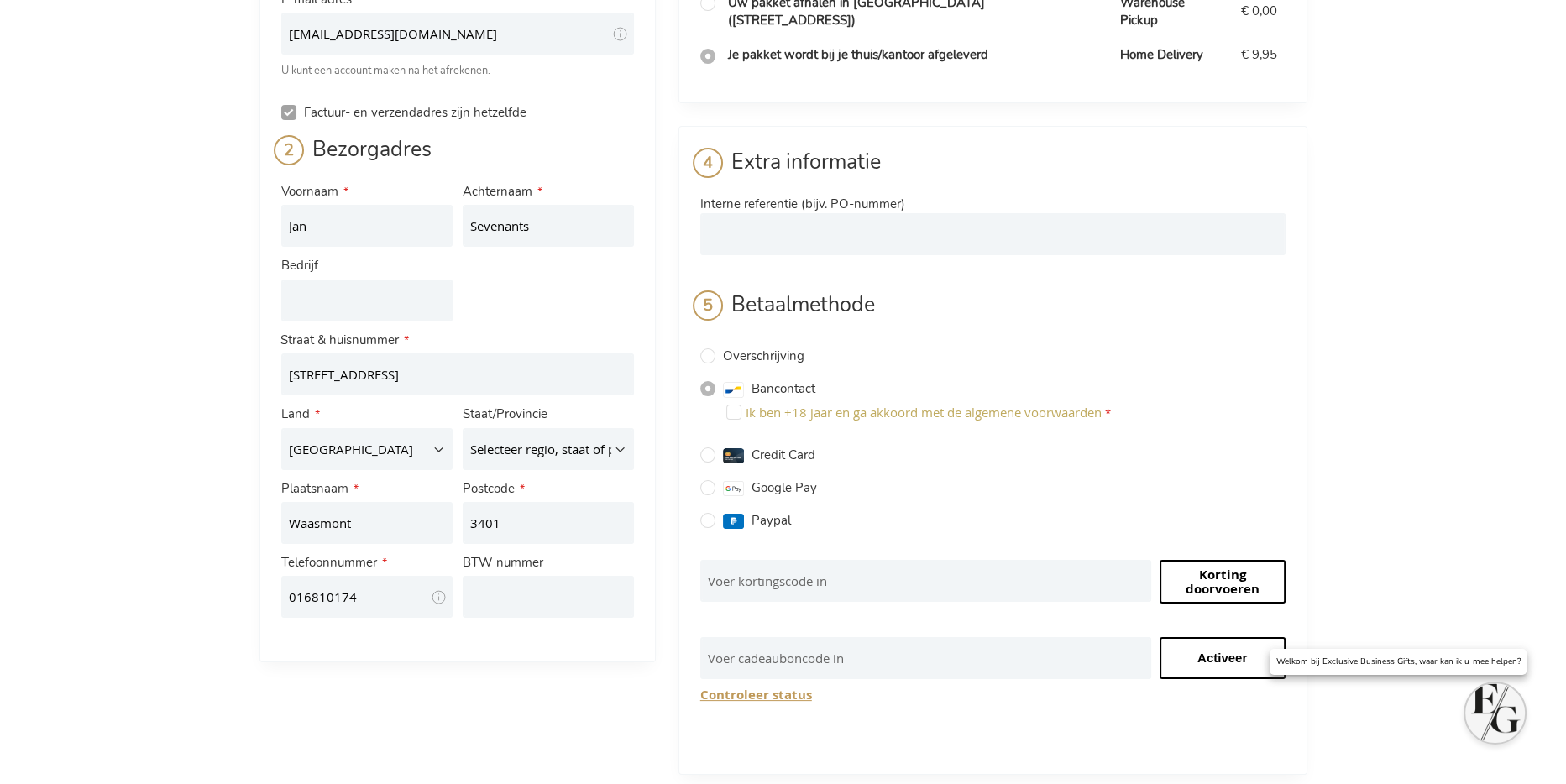
click at [287, 111] on input "Factuur- en verzendadres zijn hetzelfde" at bounding box center [289, 112] width 15 height 15
checkbox input "false"
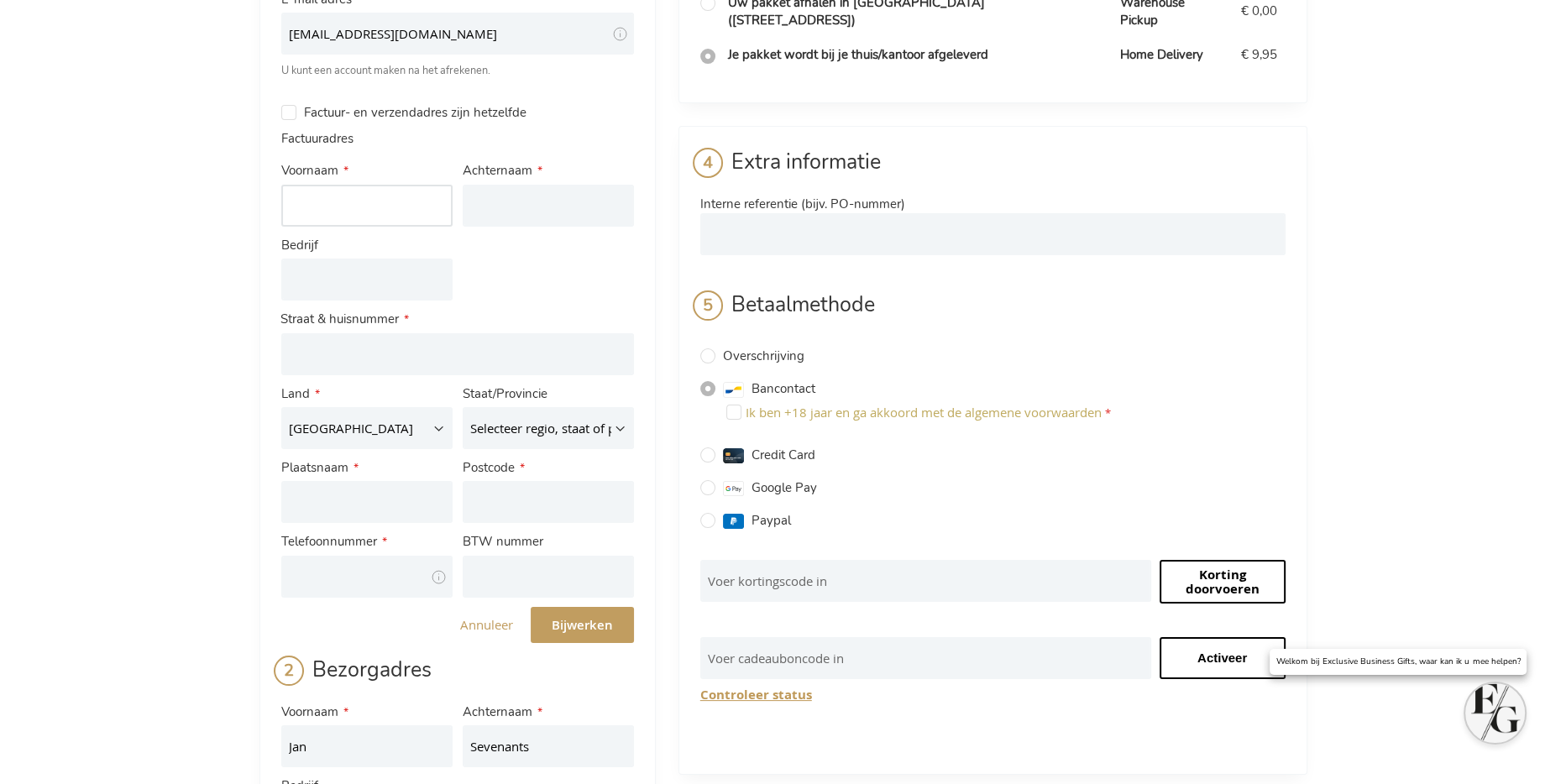
click at [342, 203] on input "Voornaam" at bounding box center [367, 206] width 171 height 42
type input "Anita"
type input "Lambrechts"
click at [290, 286] on input "Bedrijf" at bounding box center [367, 280] width 171 height 42
type input "2B-Safe"
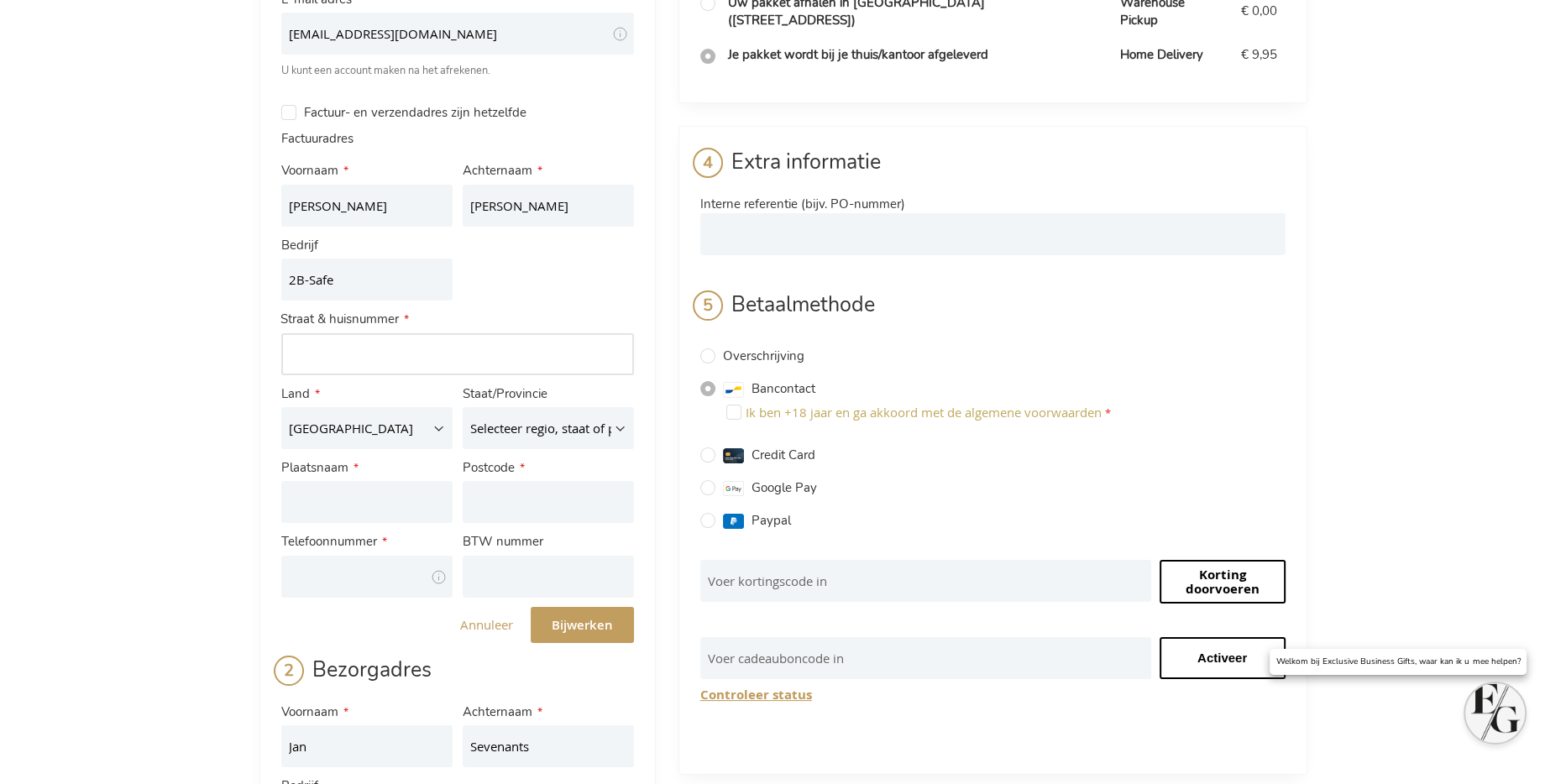
click at [336, 349] on input "Adres: Line 1" at bounding box center [458, 355] width 353 height 42
type input "Tiensesteenweg 129A bus 1"
click at [323, 498] on input "Plaatsnaam" at bounding box center [367, 502] width 171 height 42
type input "Glabbeek"
click at [488, 501] on input "Postcode" at bounding box center [548, 502] width 171 height 42
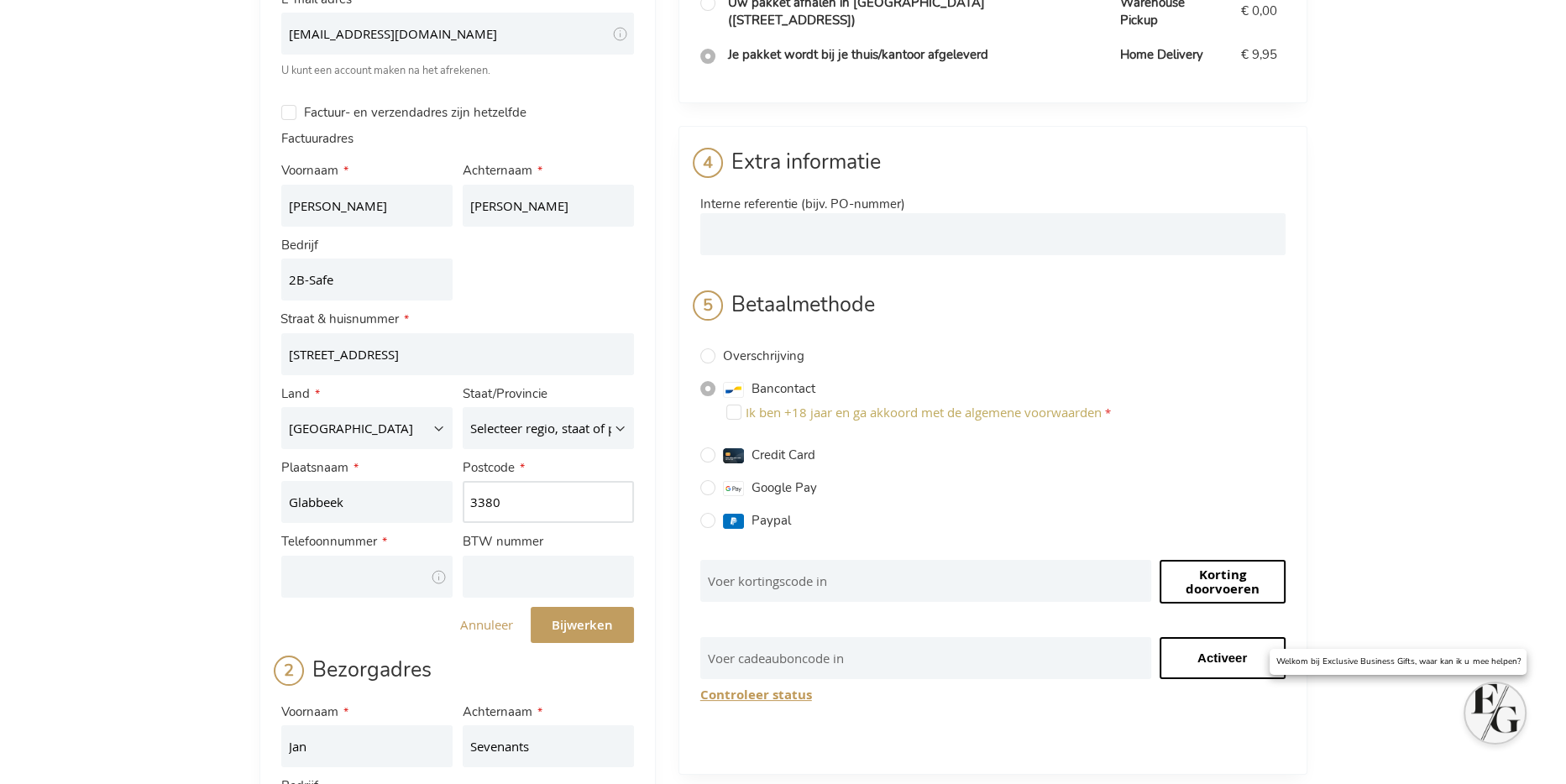
type input "3380"
click at [333, 581] on body "The store will not work correctly when cookies are disabled. Afrekenen Terug na…" at bounding box center [783, 529] width 1566 height 1422
click at [333, 580] on input "Telefoonnummer" at bounding box center [367, 576] width 171 height 42
type input "016/810174"
click at [518, 578] on input "BTW nummer" at bounding box center [548, 576] width 171 height 42
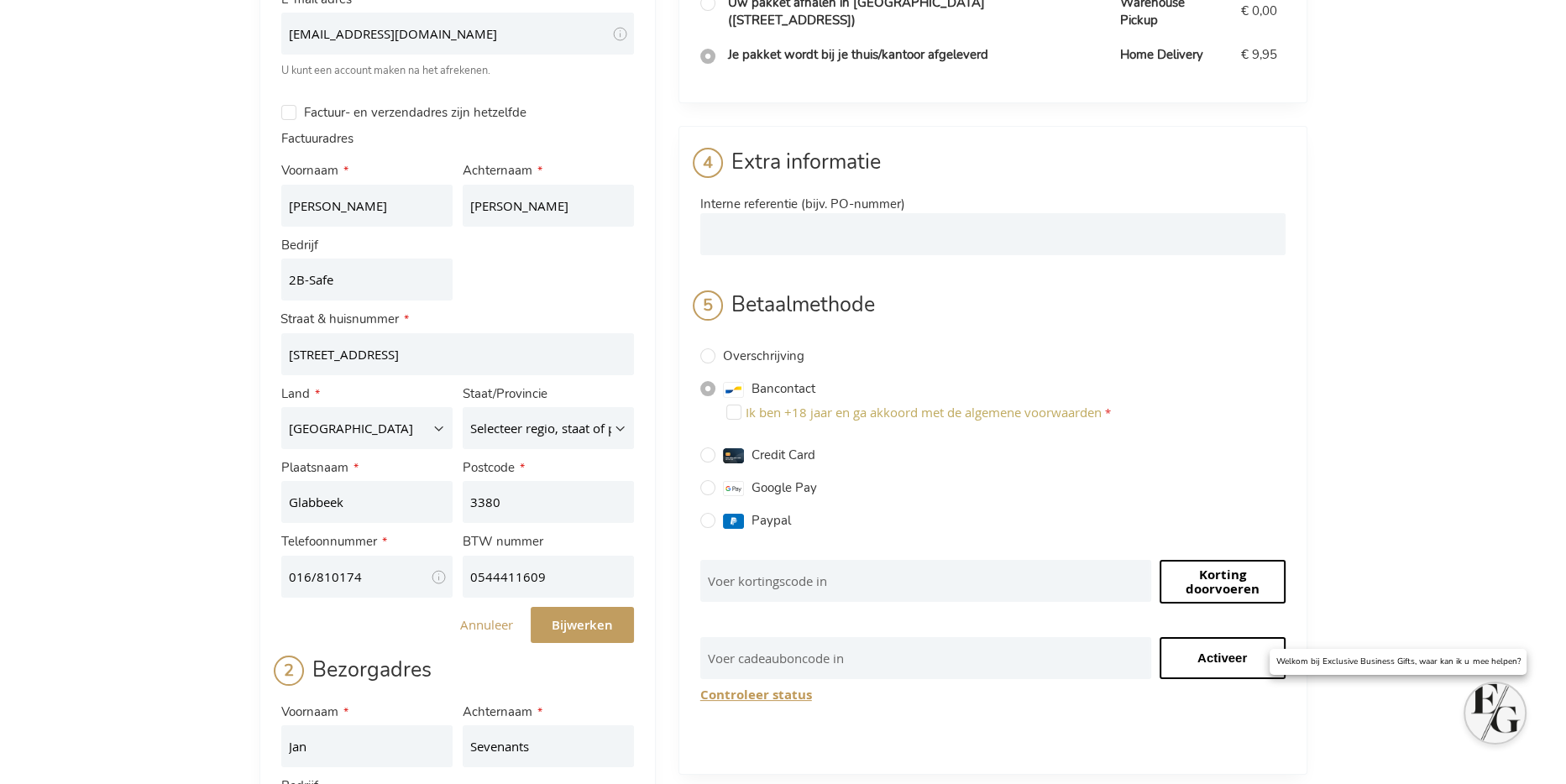
click at [581, 628] on span "Bijwerken" at bounding box center [583, 625] width 62 height 17
drag, startPoint x: 521, startPoint y: 659, endPoint x: 517, endPoint y: 634, distance: 25.3
click at [521, 658] on div "Bezorgadres" at bounding box center [458, 675] width 353 height 43
type input "BE0544411609"
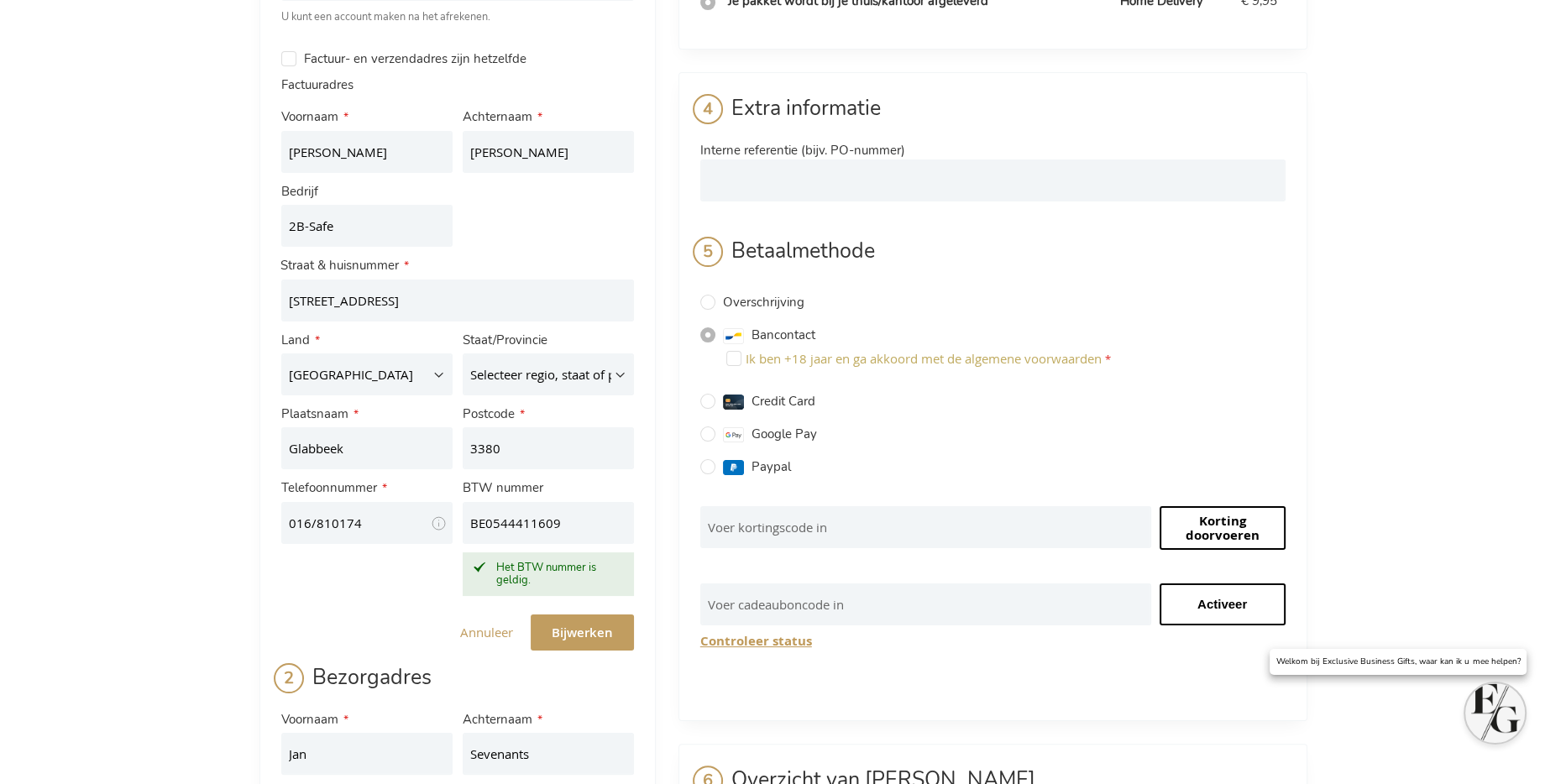
scroll to position [110, 0]
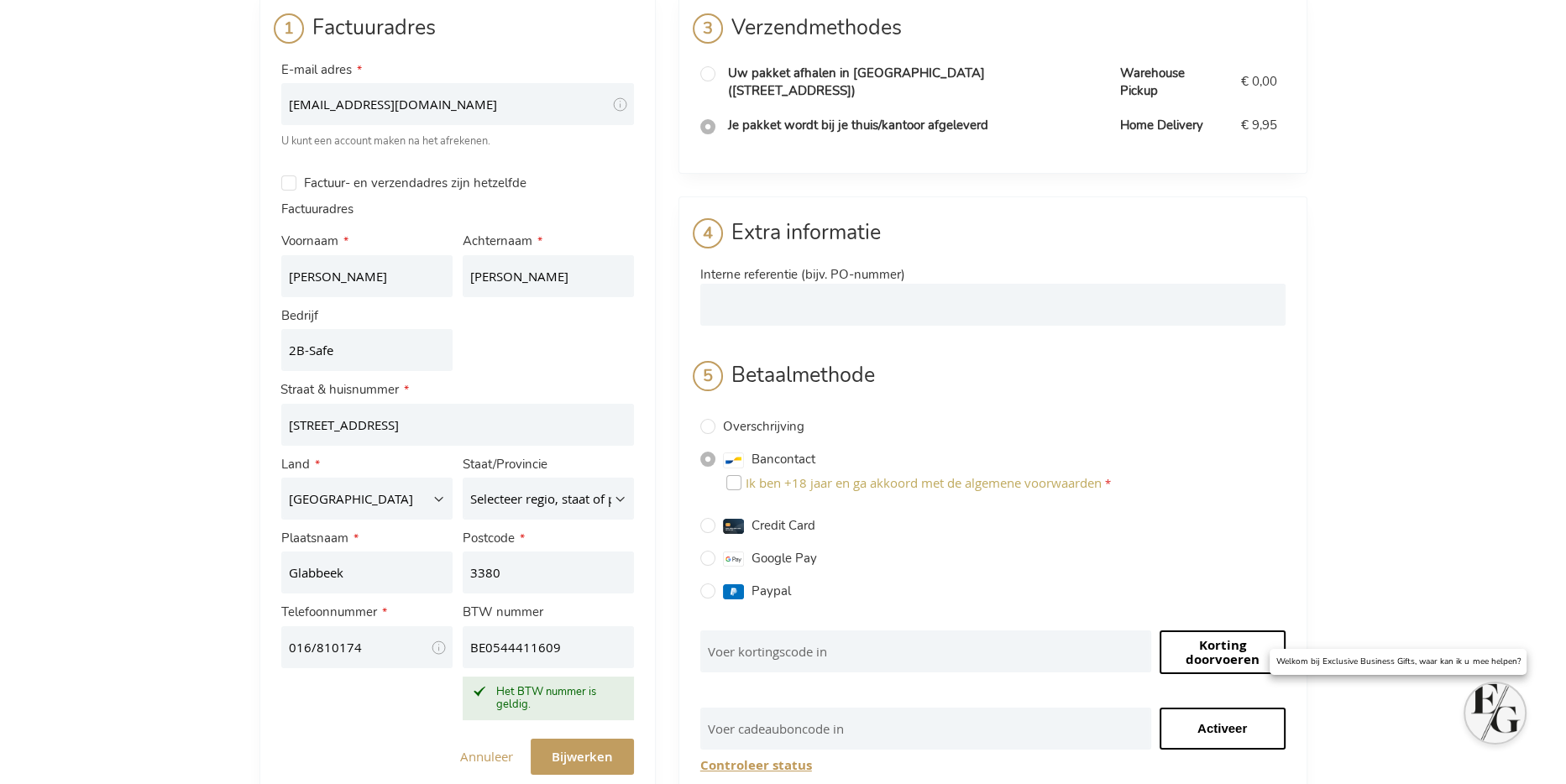
click at [729, 475] on input "Ik ben +18 jaar en ga akkoord met de algemene voorwaarden" at bounding box center [734, 482] width 15 height 15
checkbox input "true"
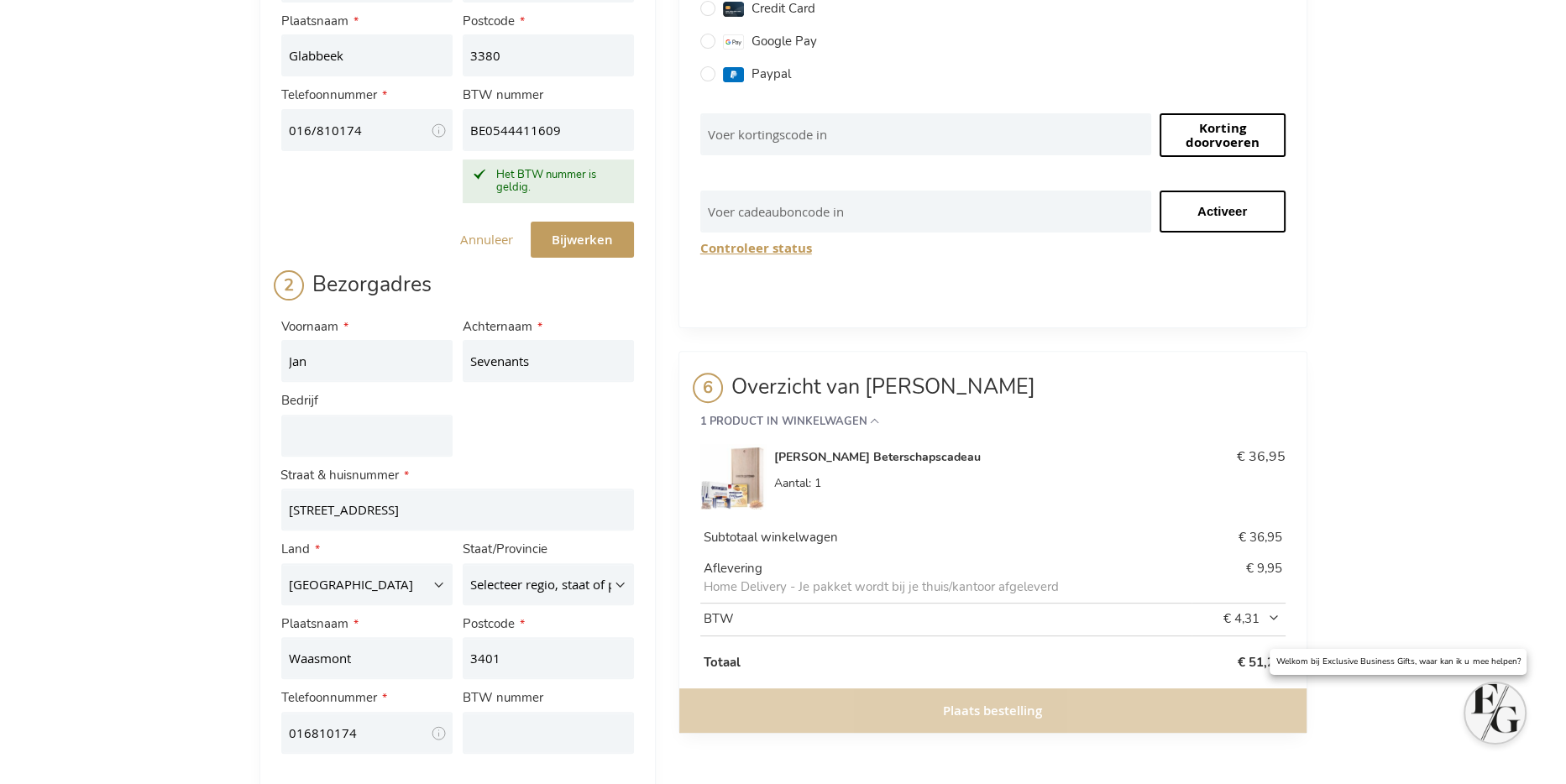
scroll to position [698, 0]
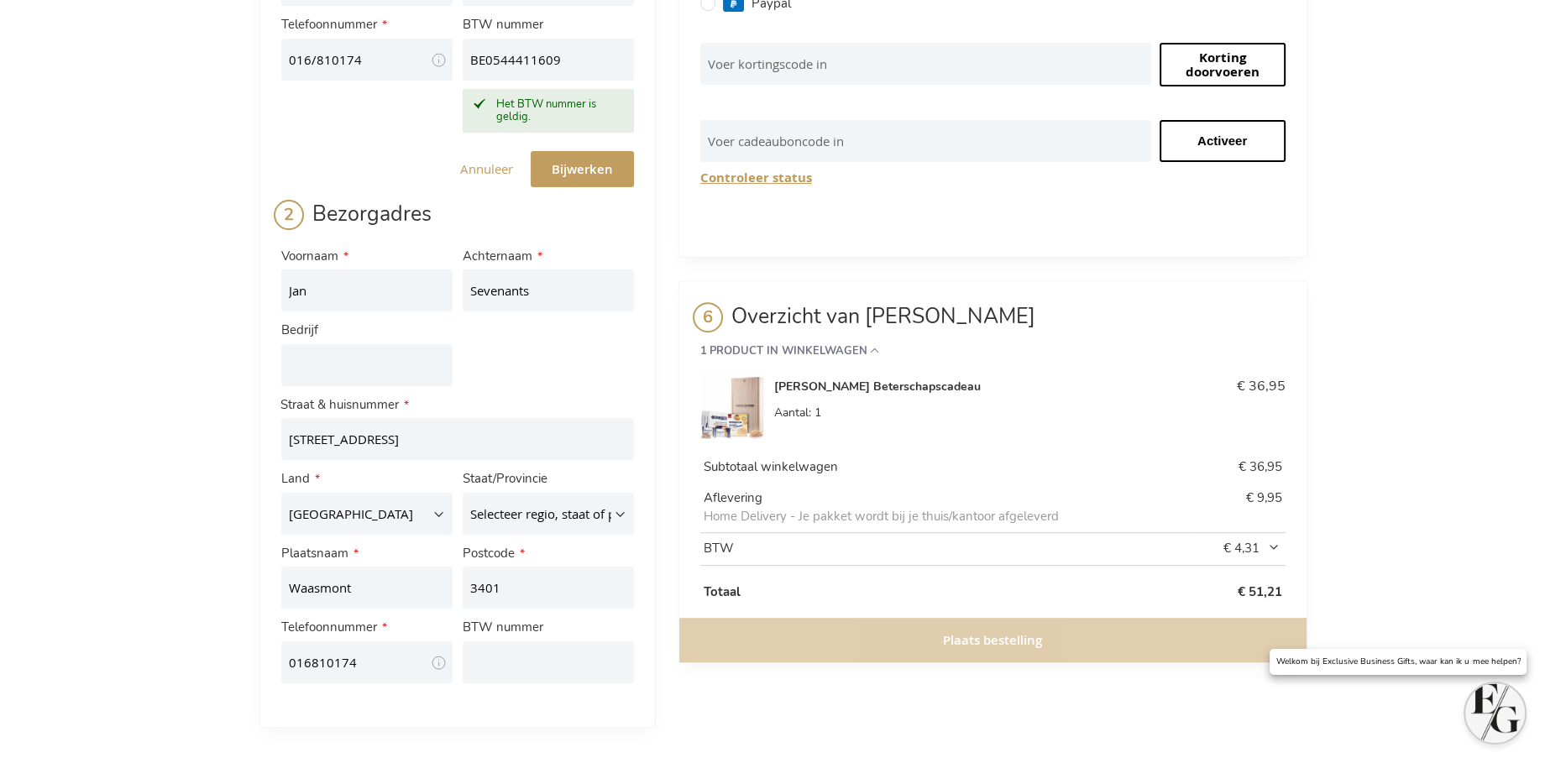
click at [1013, 621] on div "Plaats bestelling" at bounding box center [993, 640] width 628 height 44
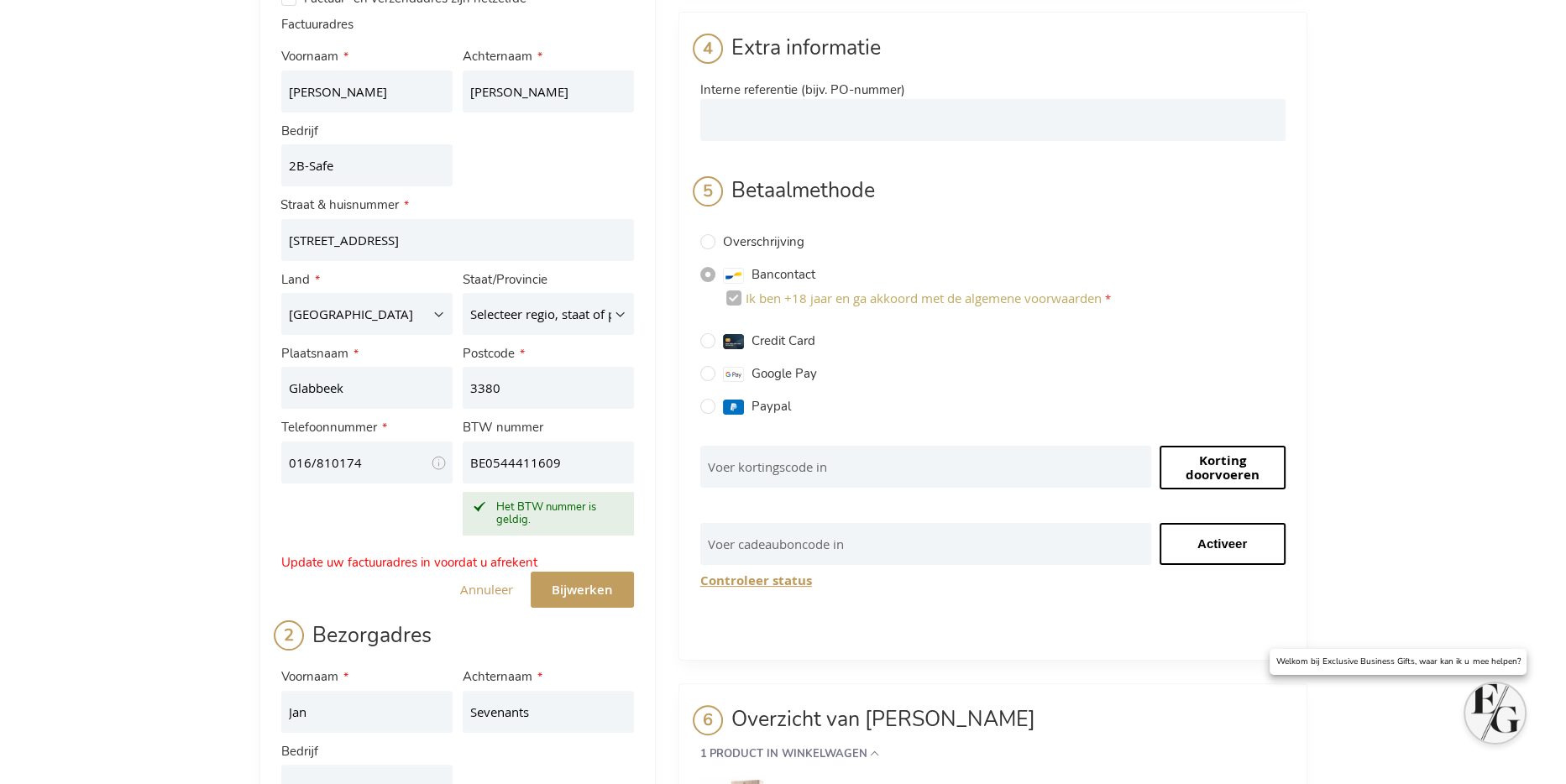
scroll to position [282, 0]
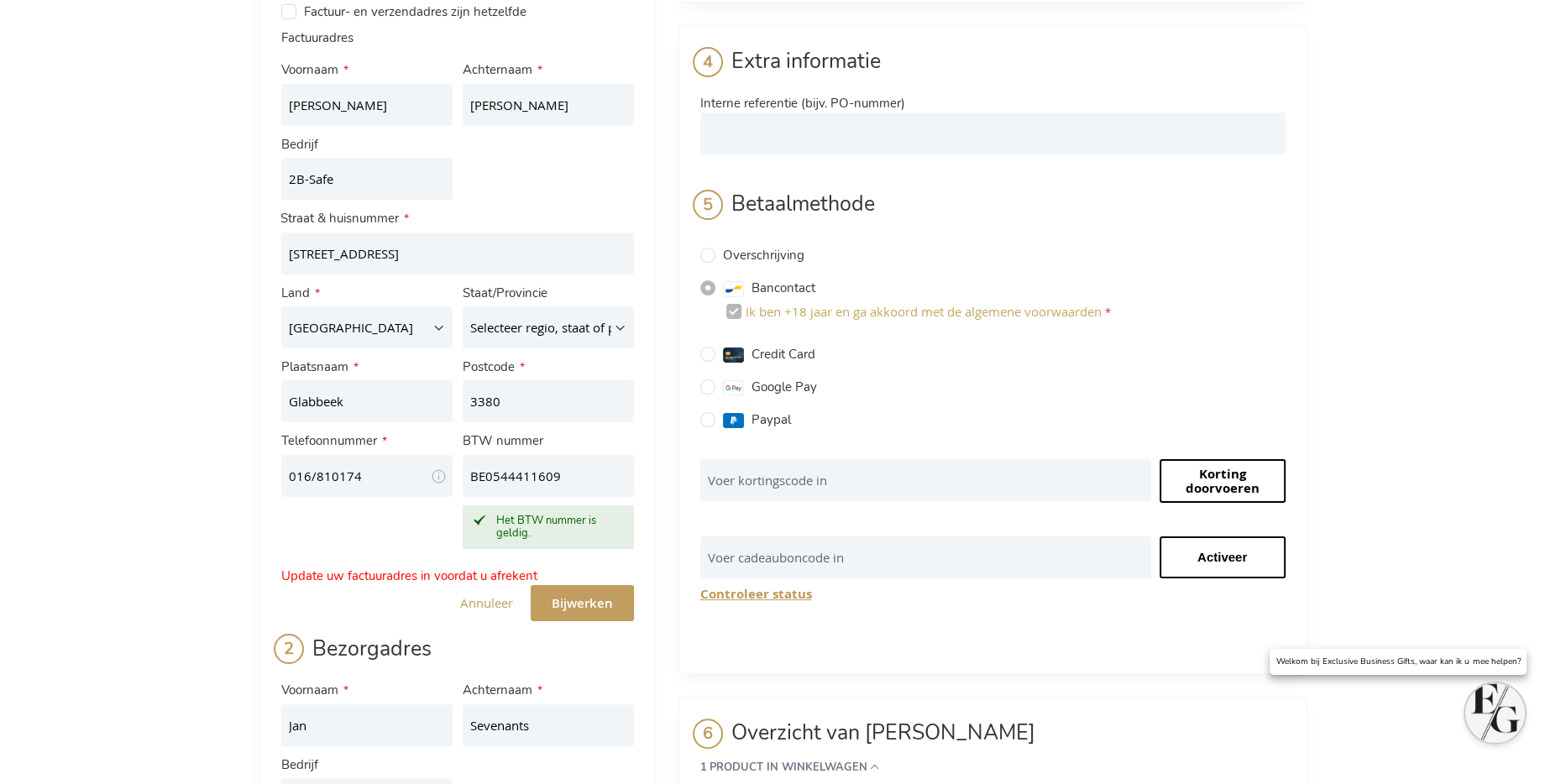
click at [583, 595] on span "Bijwerken" at bounding box center [583, 602] width 62 height 17
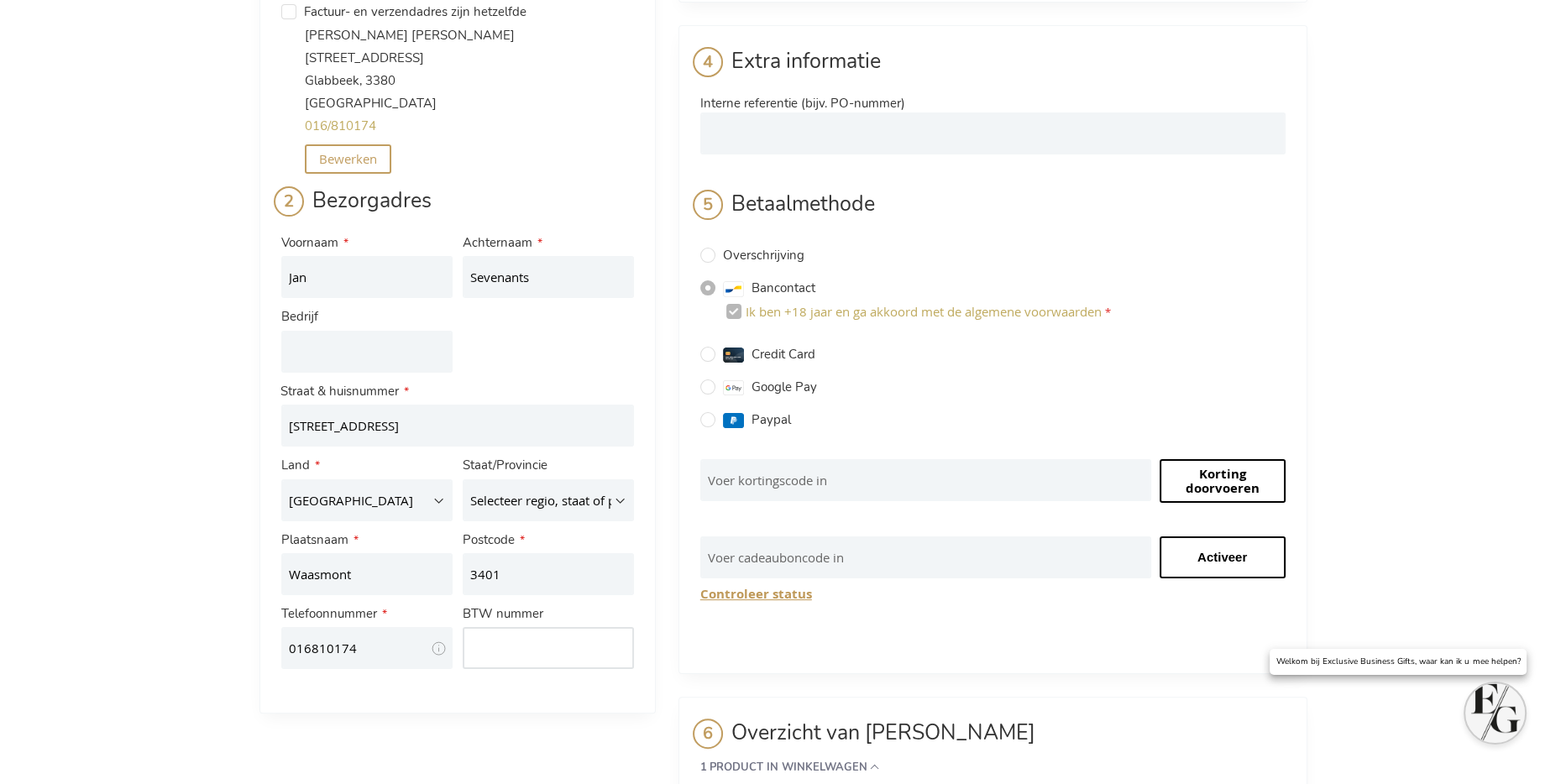
click at [537, 635] on input "BTW nummer" at bounding box center [548, 649] width 171 height 42
type input "0"
type input "BE0544411609"
click at [574, 687] on li "Factuuradres E-mail adres anita.lambrechts@2b-safe.be Tooltip We sturen de beve…" at bounding box center [458, 267] width 396 height 894
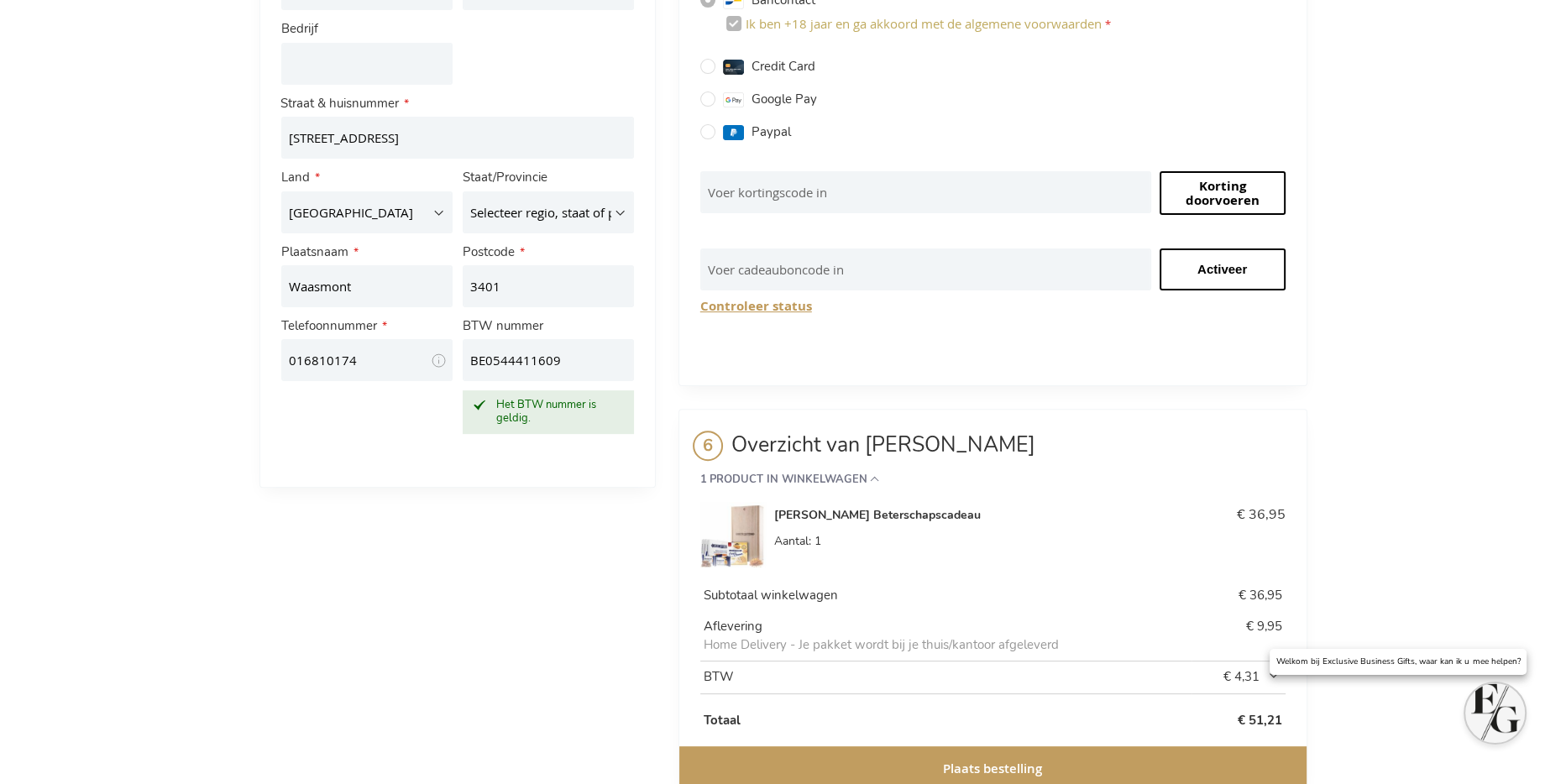
scroll to position [600, 0]
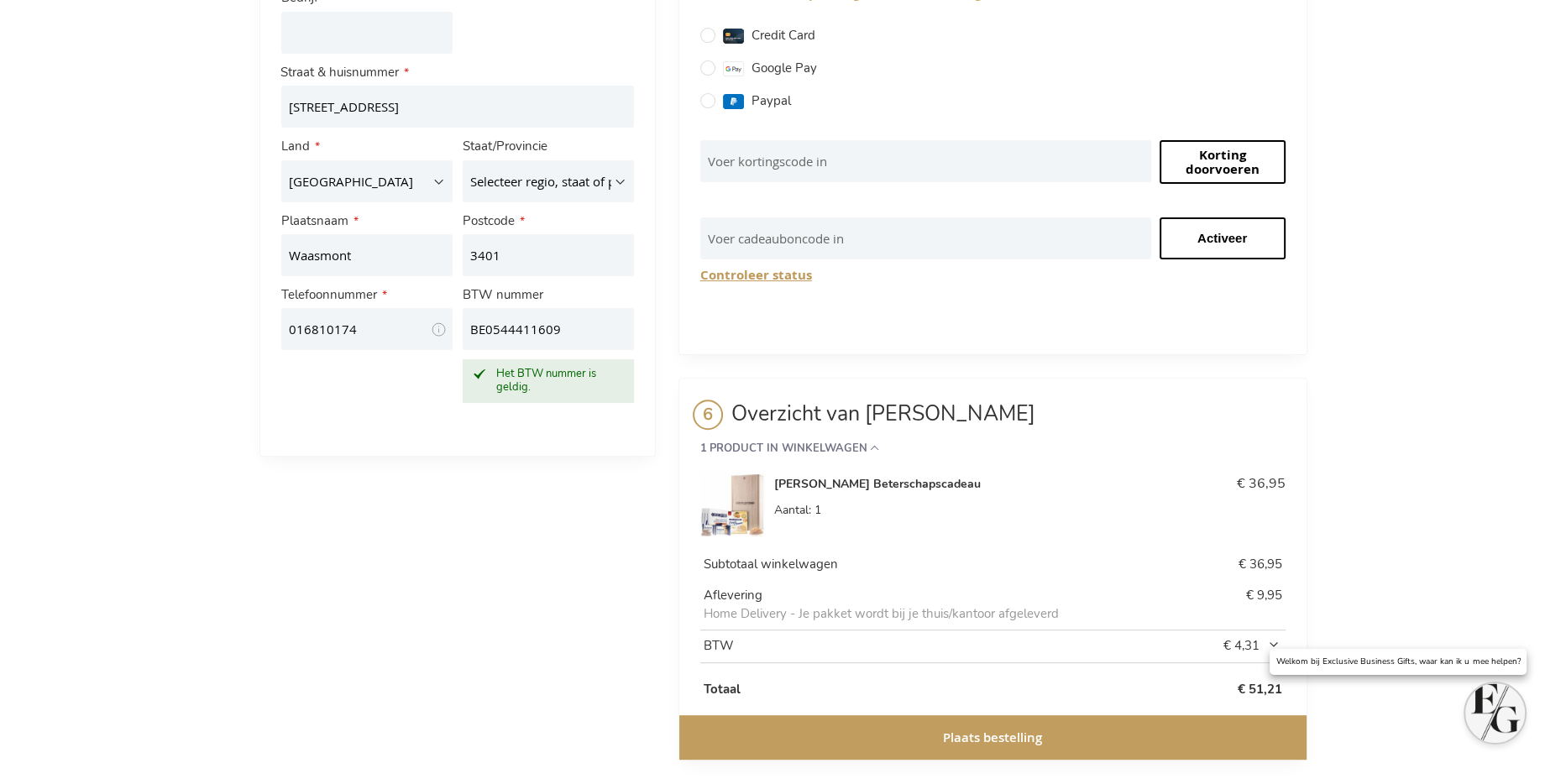
click at [982, 728] on span "Plaats bestelling" at bounding box center [992, 737] width 99 height 17
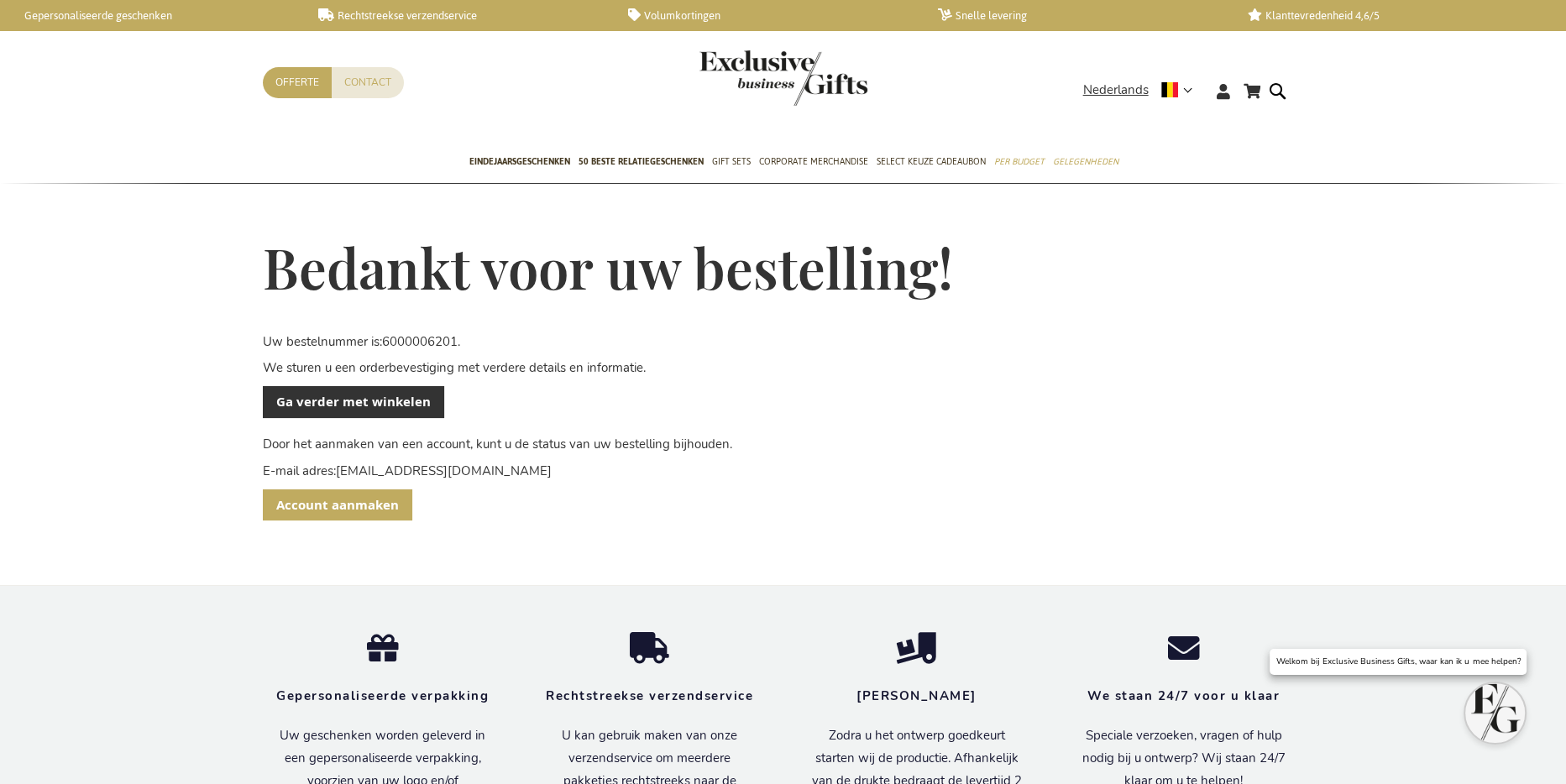
click at [346, 504] on span "Account aanmaken" at bounding box center [337, 504] width 123 height 17
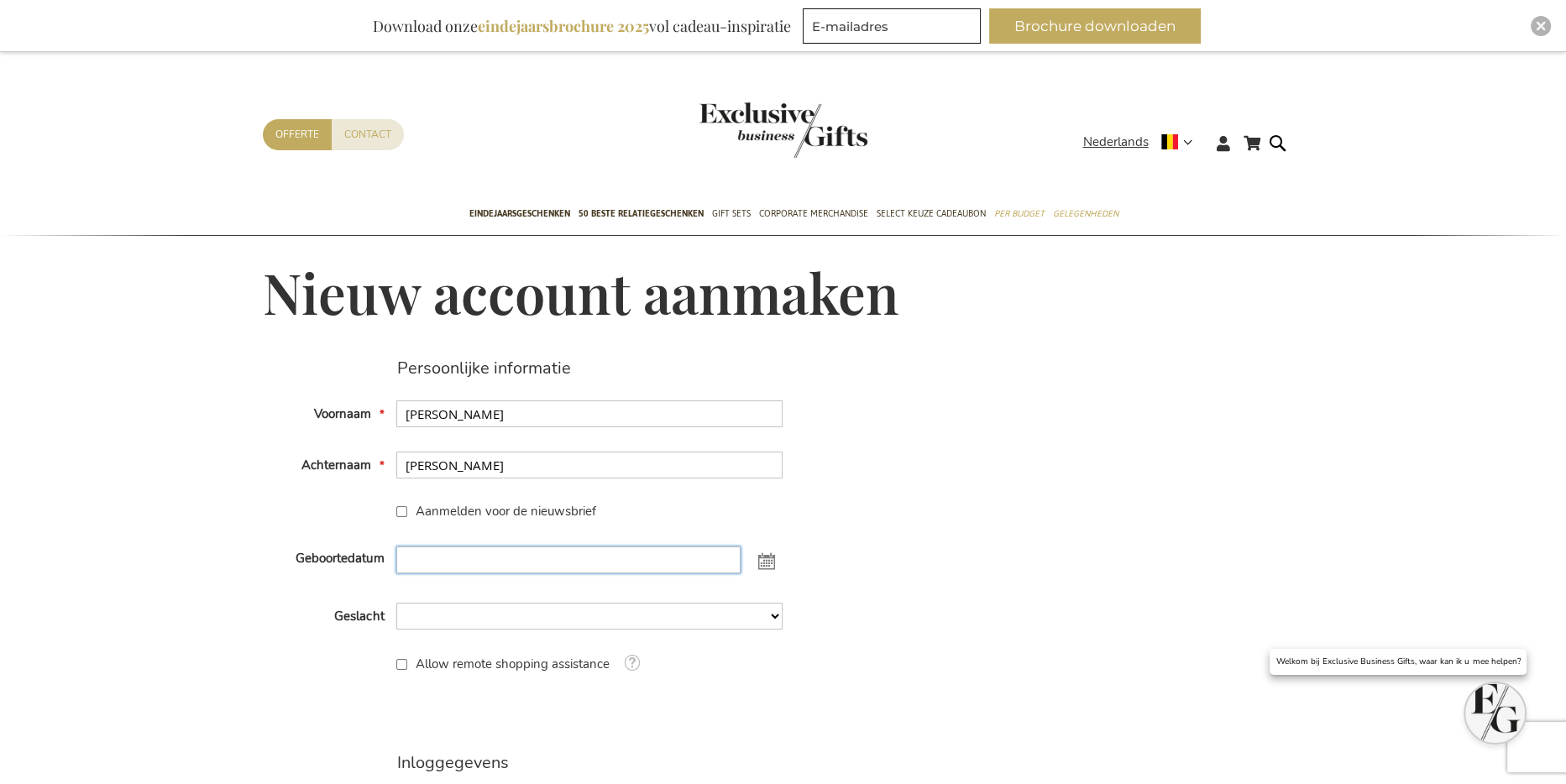
click at [479, 557] on input "Geboortedatum" at bounding box center [568, 560] width 344 height 27
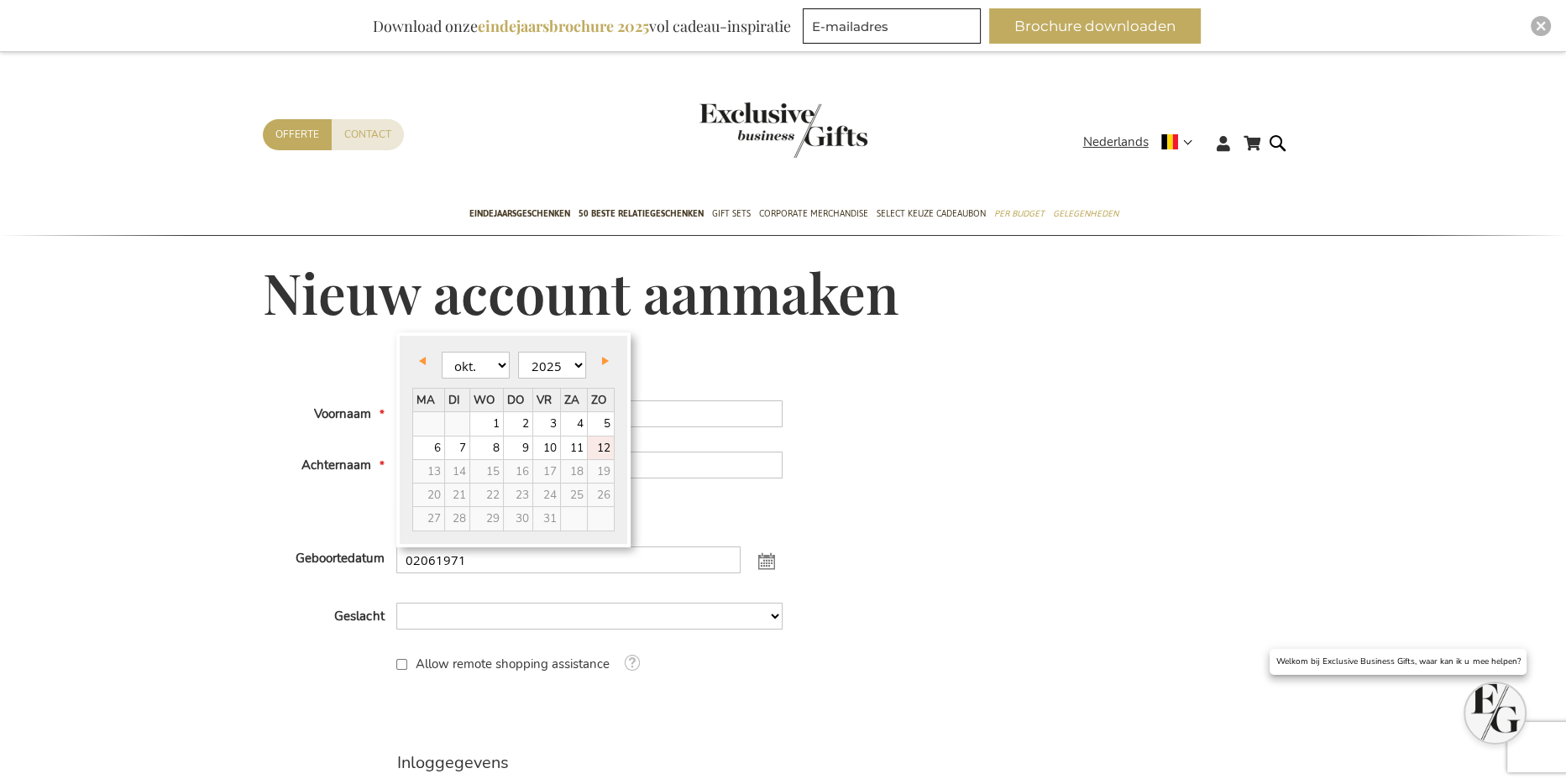
click at [1026, 568] on div "Persoonlijke informatie Voornaam [PERSON_NAME] Achternaam [GEOGRAPHIC_DATA] Aan…" at bounding box center [783, 749] width 1041 height 783
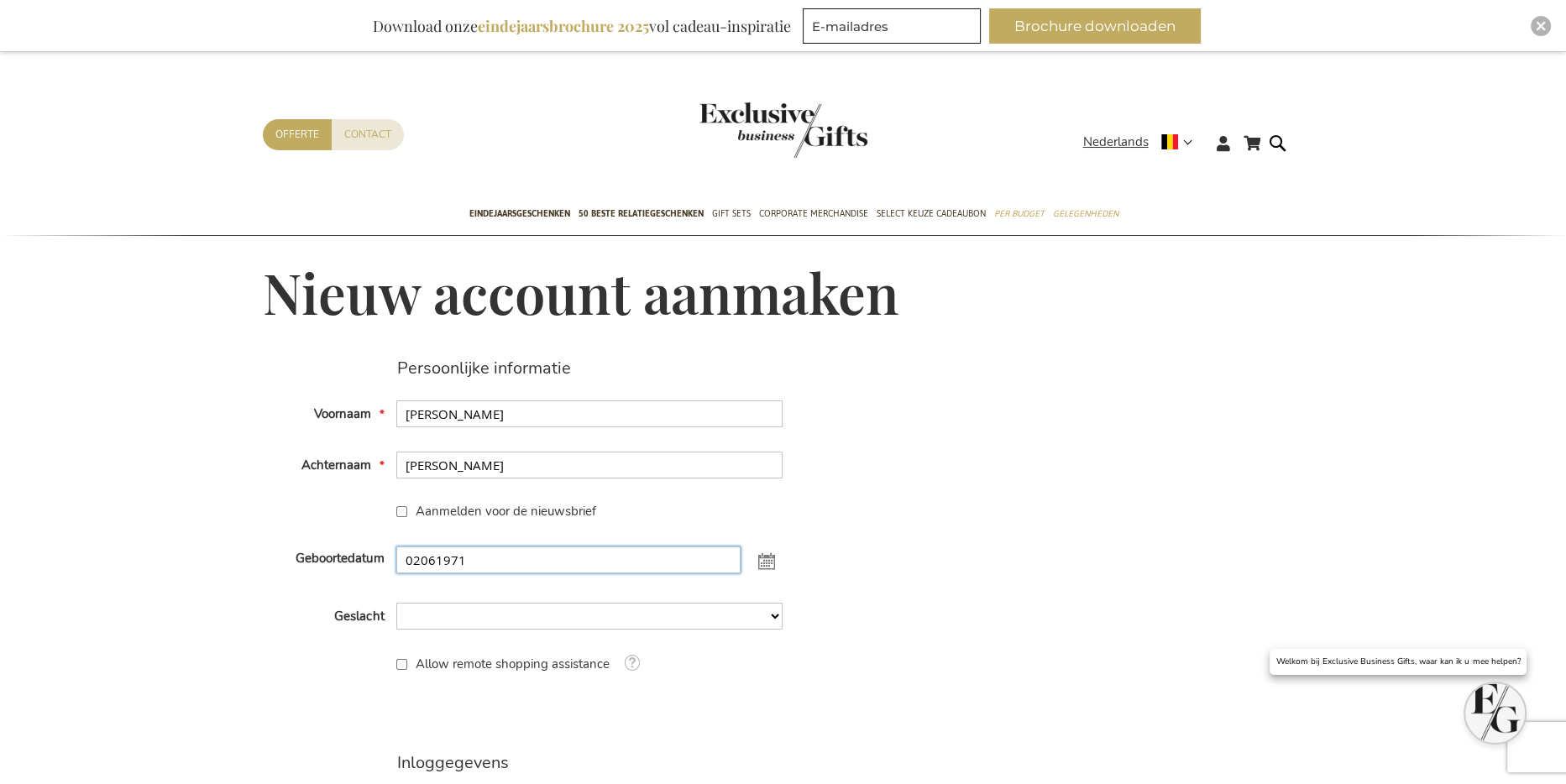
click at [420, 561] on input "02061971" at bounding box center [568, 560] width 344 height 27
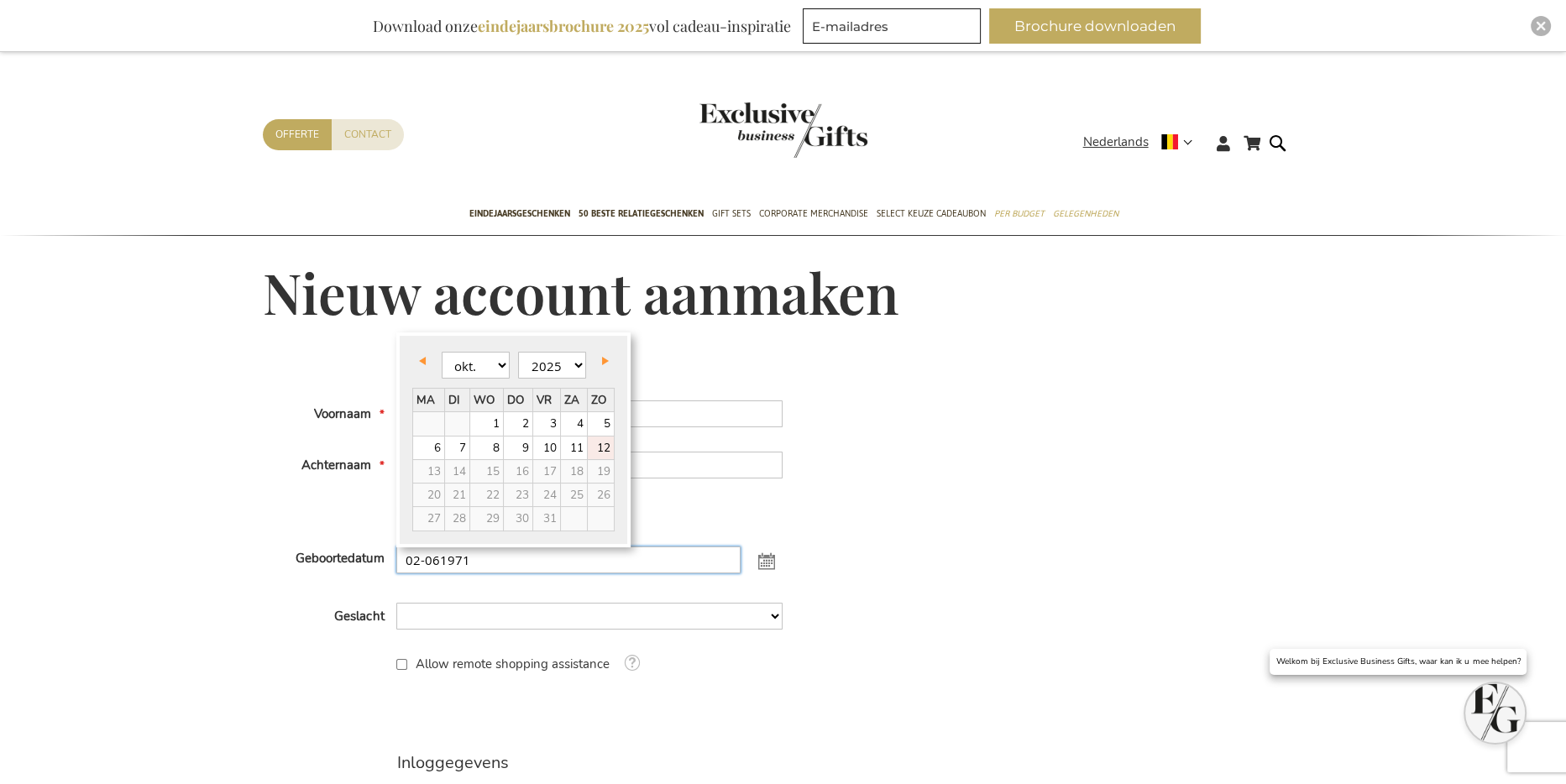
click at [436, 557] on input "02-061971" at bounding box center [568, 560] width 344 height 27
type input "[DATE]"
click at [1094, 538] on div "Persoonlijke informatie Voornaam [PERSON_NAME] Achternaam [GEOGRAPHIC_DATA] Aan…" at bounding box center [783, 749] width 1041 height 783
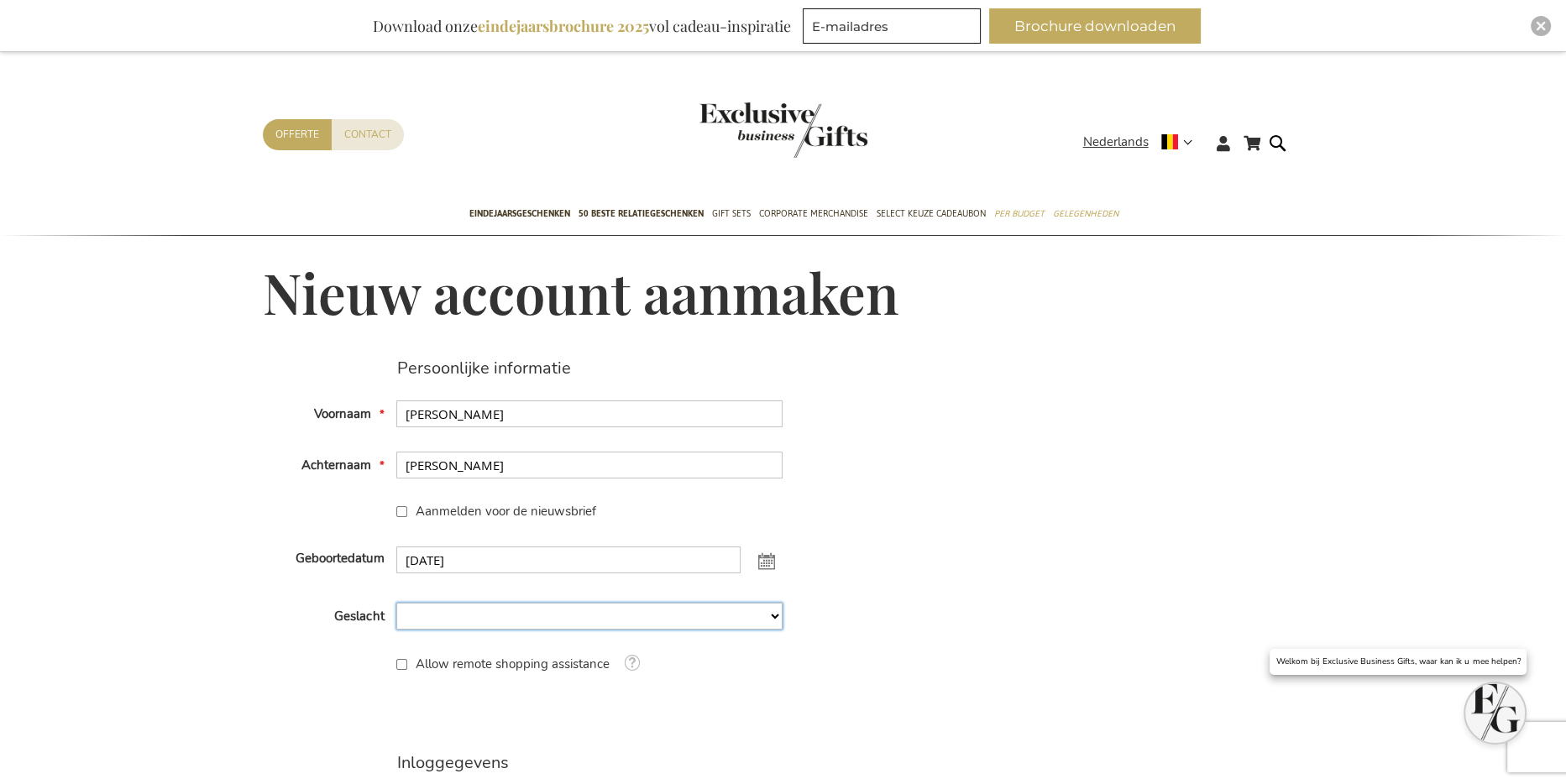
click at [560, 606] on select "Man Man Vrouw Vrouw Niet Gespecificeerd" at bounding box center [589, 616] width 386 height 27
select select "2"
click at [396, 602] on select "Man Man Vrouw Vrouw Niet Gespecificeerd" at bounding box center [589, 616] width 386 height 27
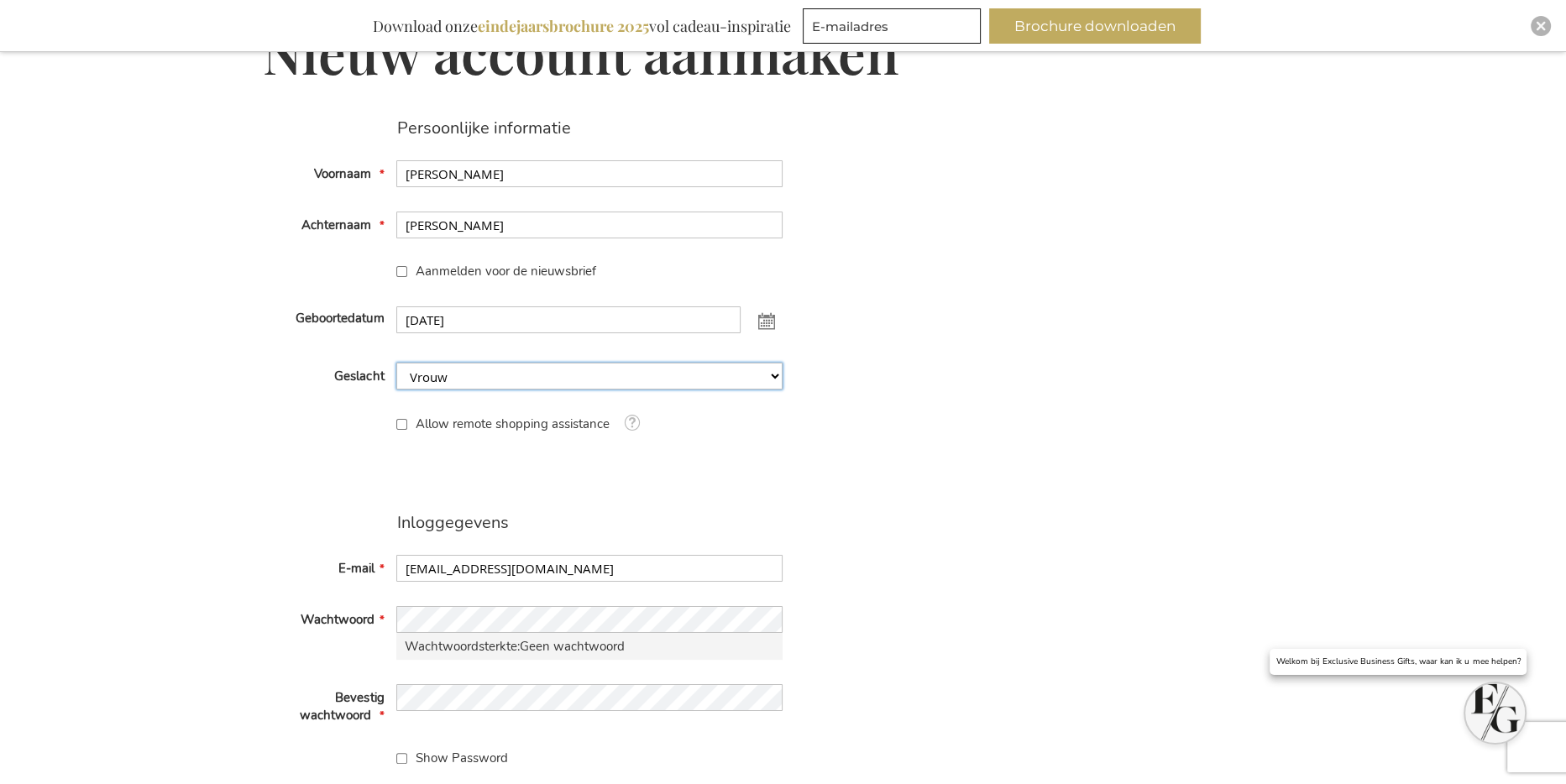
scroll to position [252, 0]
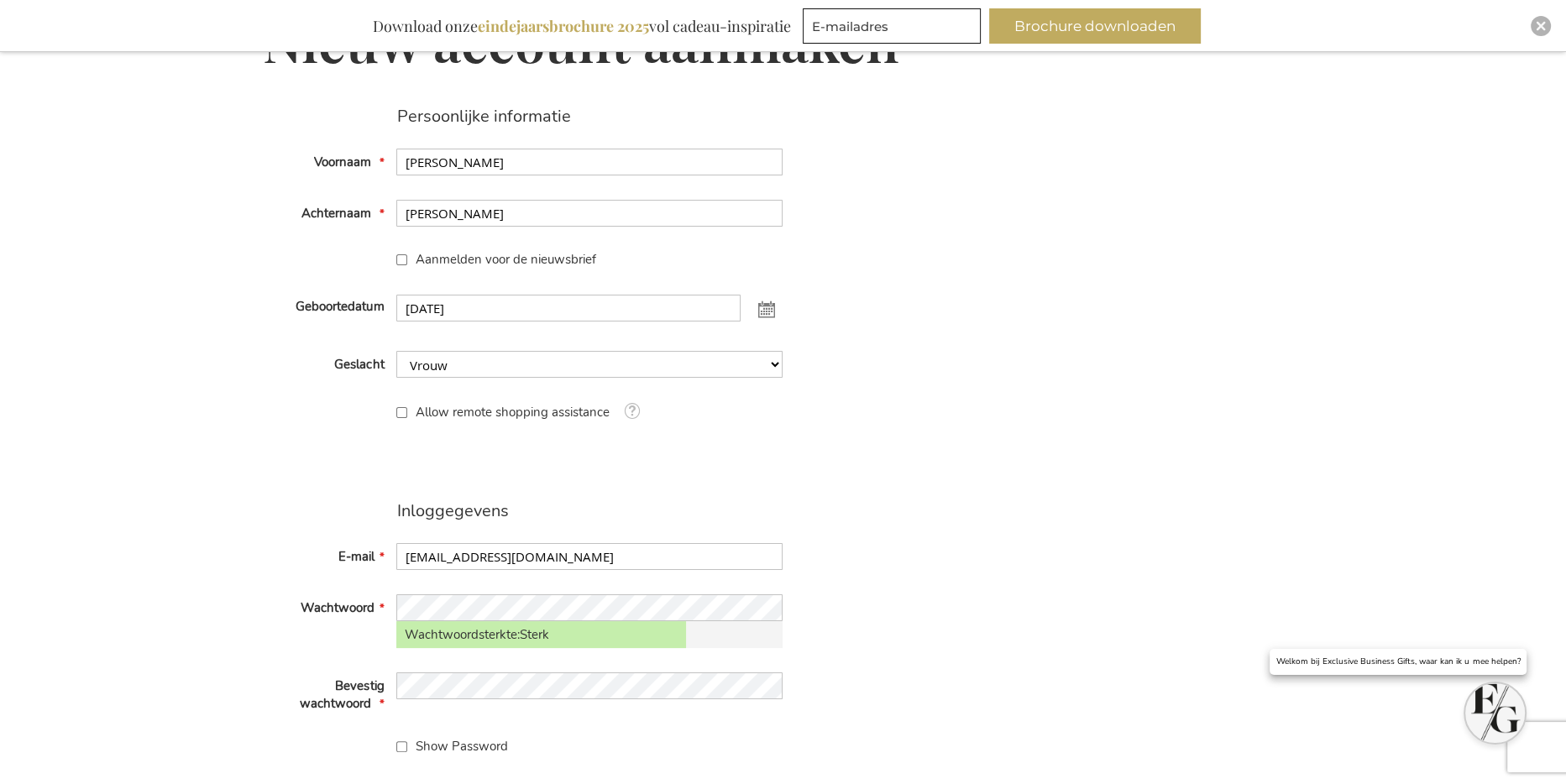
click at [1213, 673] on div "Persoonlijke informatie Voornaam Anita Achternaam Lambrechts Aanmelden voor de …" at bounding box center [783, 498] width 1041 height 783
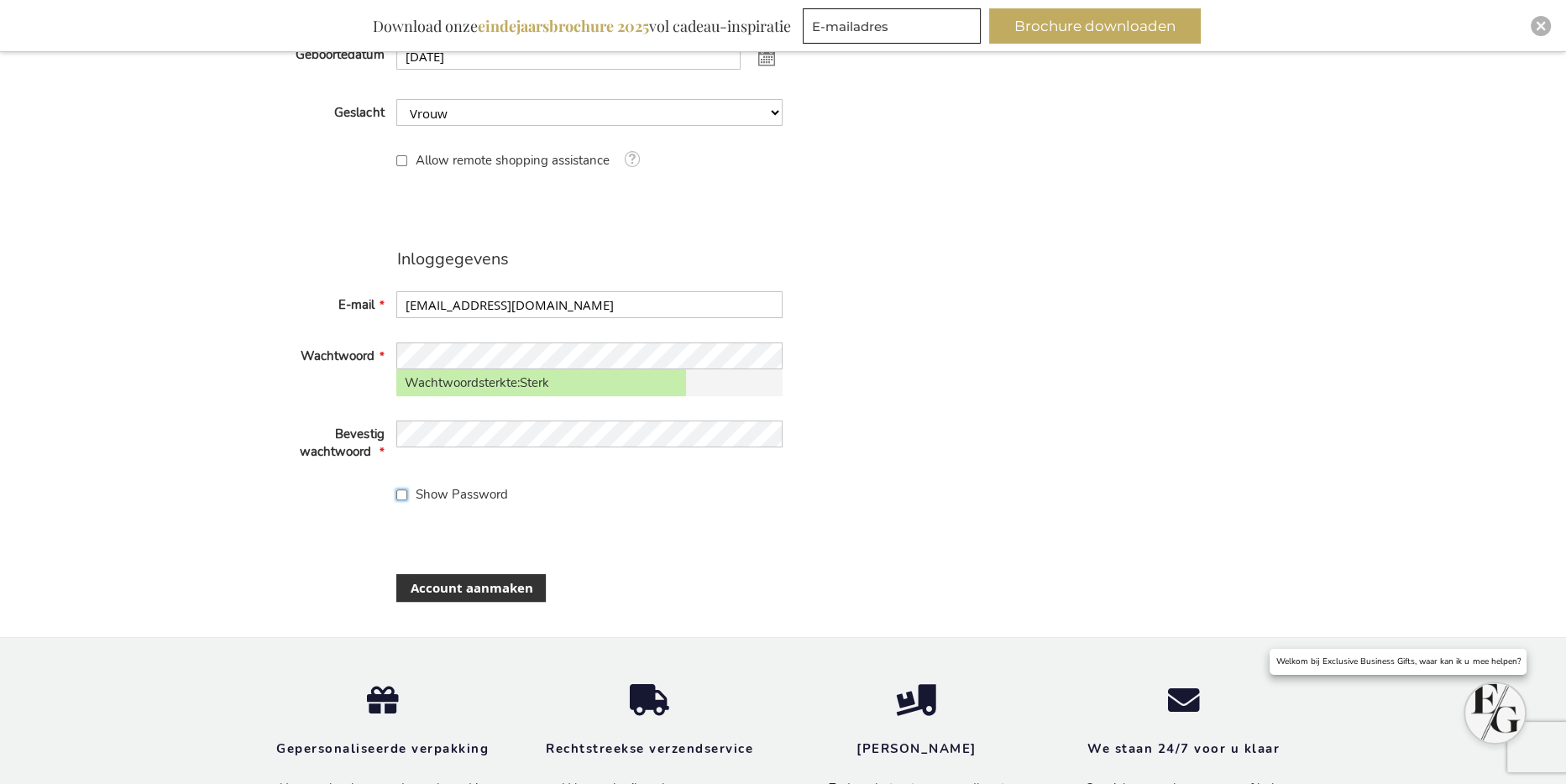
click at [401, 491] on input "Show Password" at bounding box center [401, 494] width 11 height 11
checkbox input "false"
click at [494, 586] on span "Account aanmaken" at bounding box center [471, 588] width 123 height 17
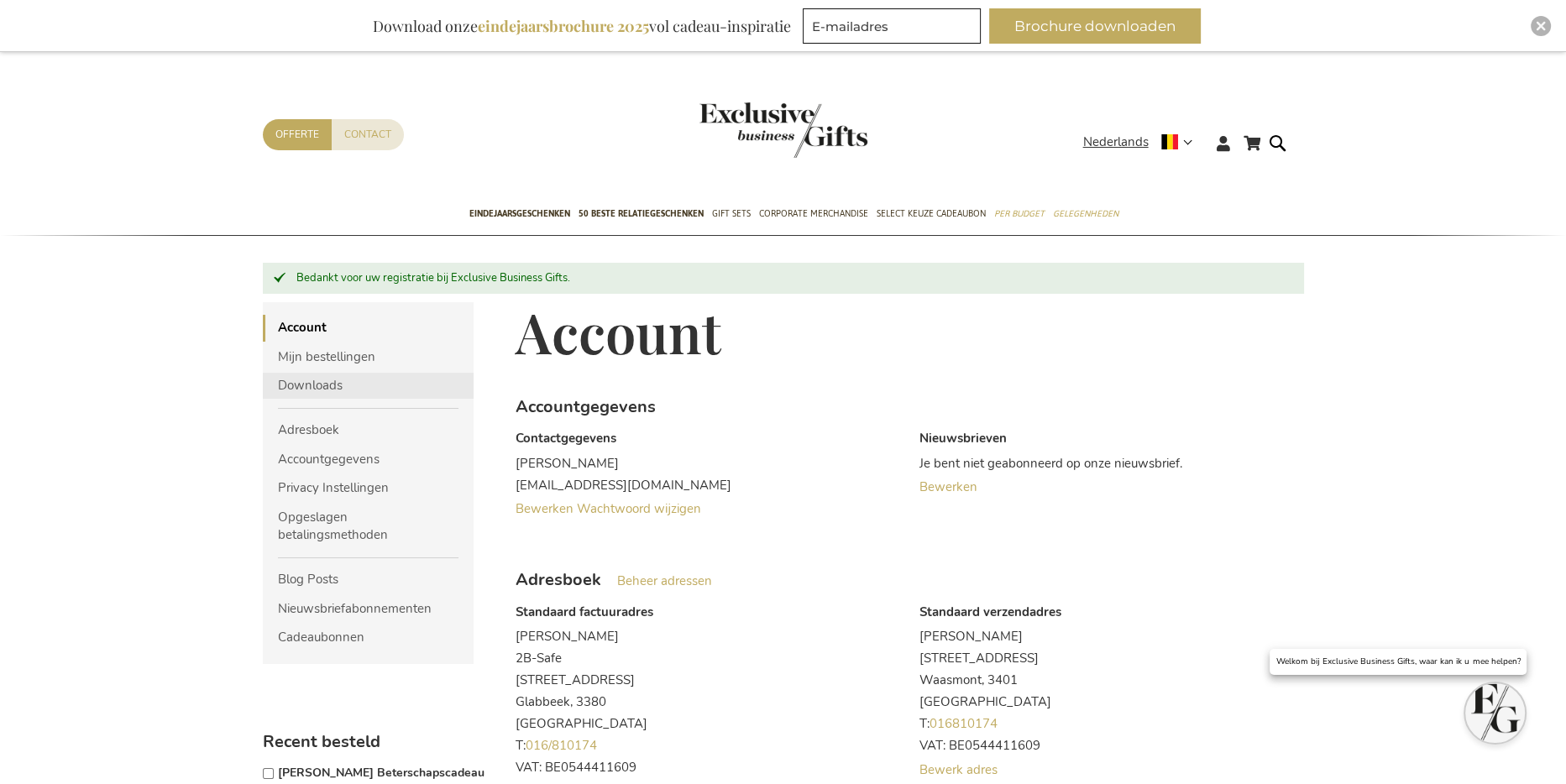
click at [332, 387] on link "Downloads" at bounding box center [368, 385] width 211 height 26
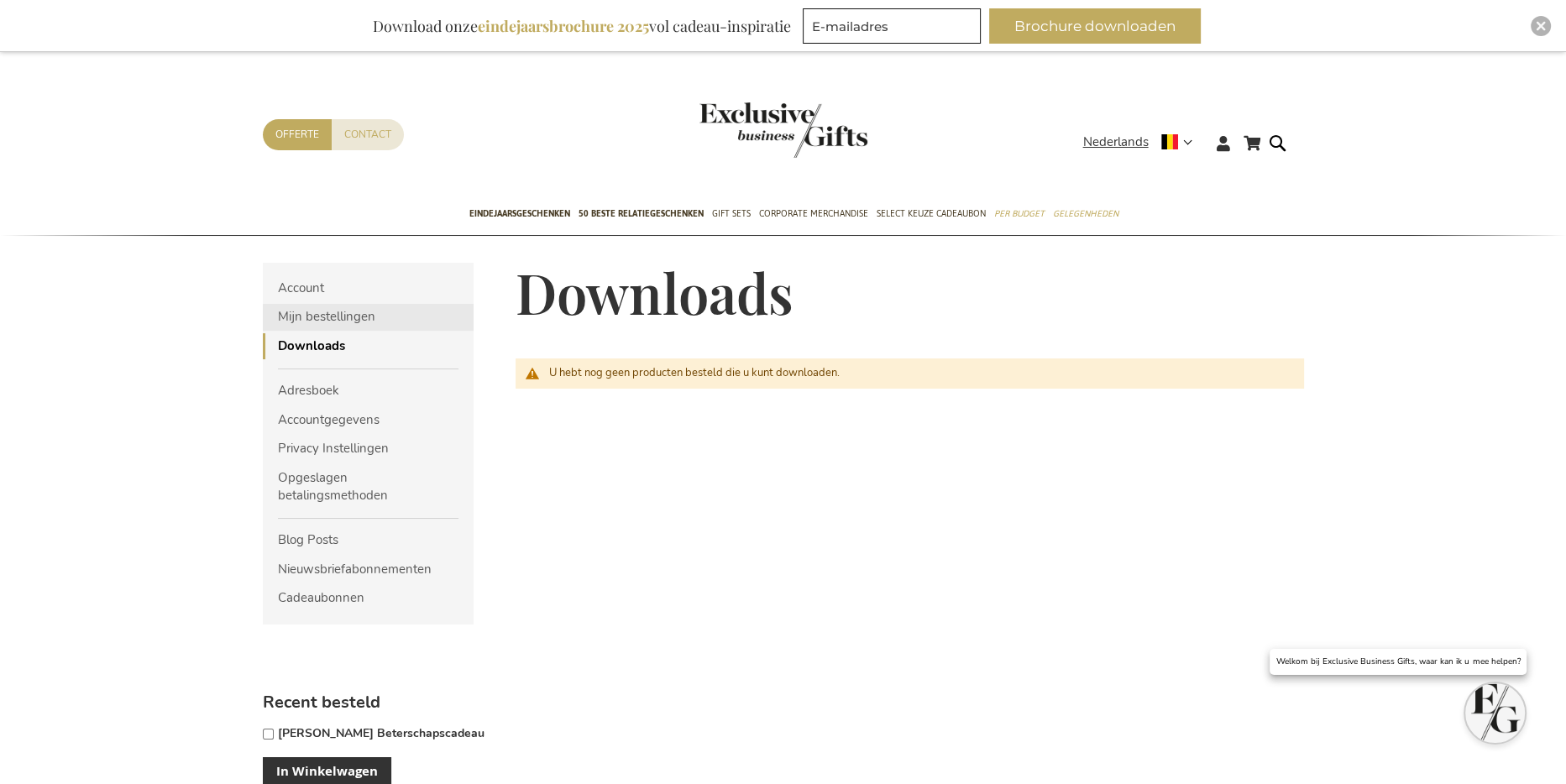
click at [344, 311] on link "Mijn bestellingen" at bounding box center [368, 316] width 211 height 26
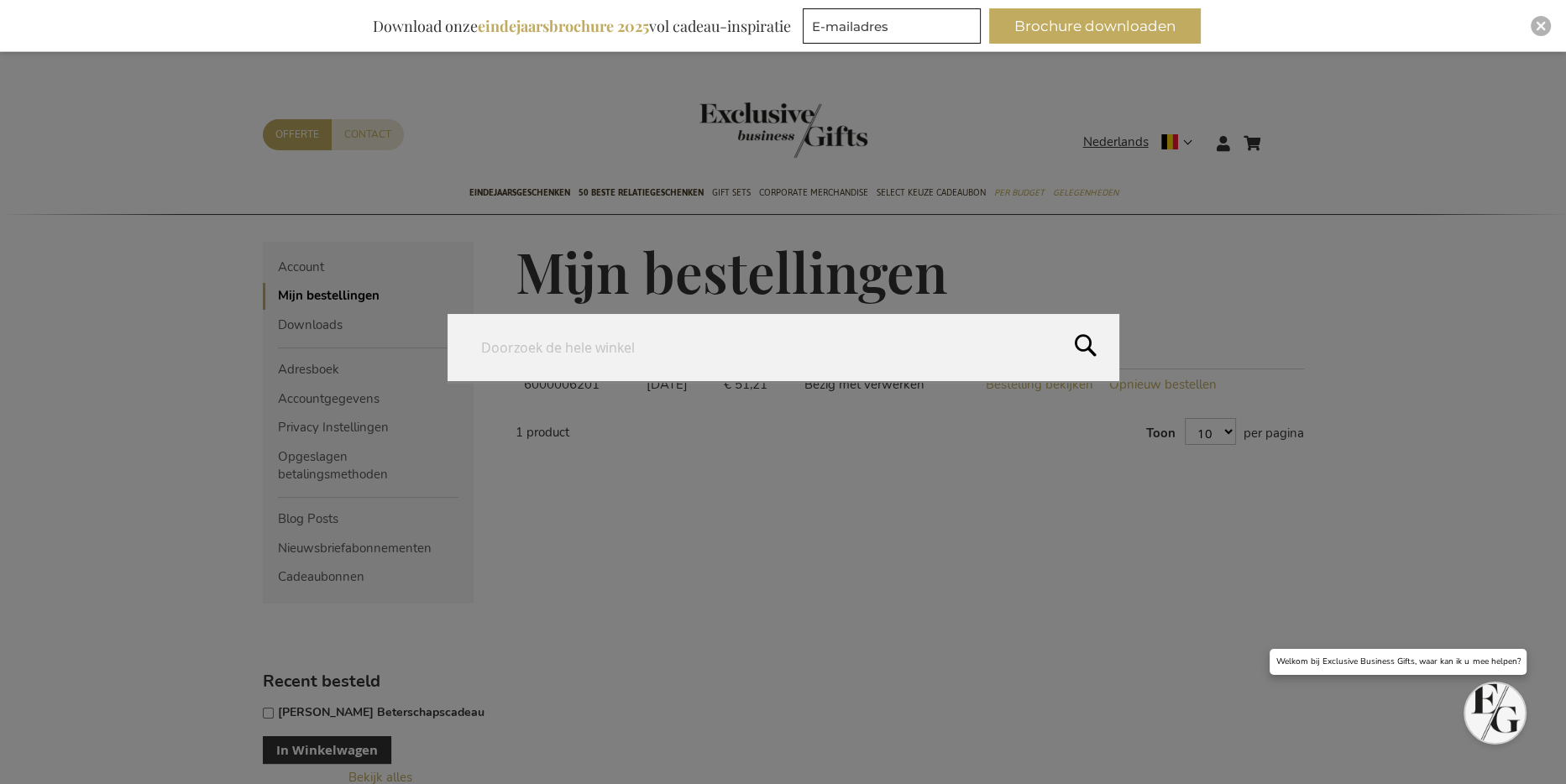
click at [1282, 133] on form "Search Search" at bounding box center [1281, 133] width 16 height 0
type input "factuur"
